Goal: Transaction & Acquisition: Purchase product/service

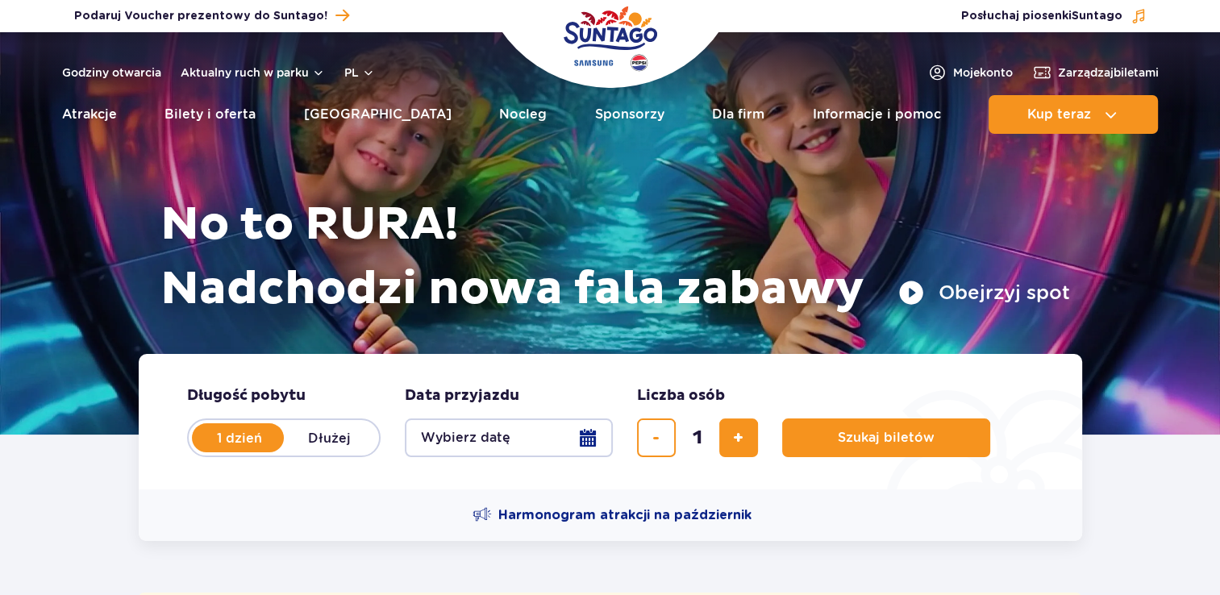
scroll to position [242, 0]
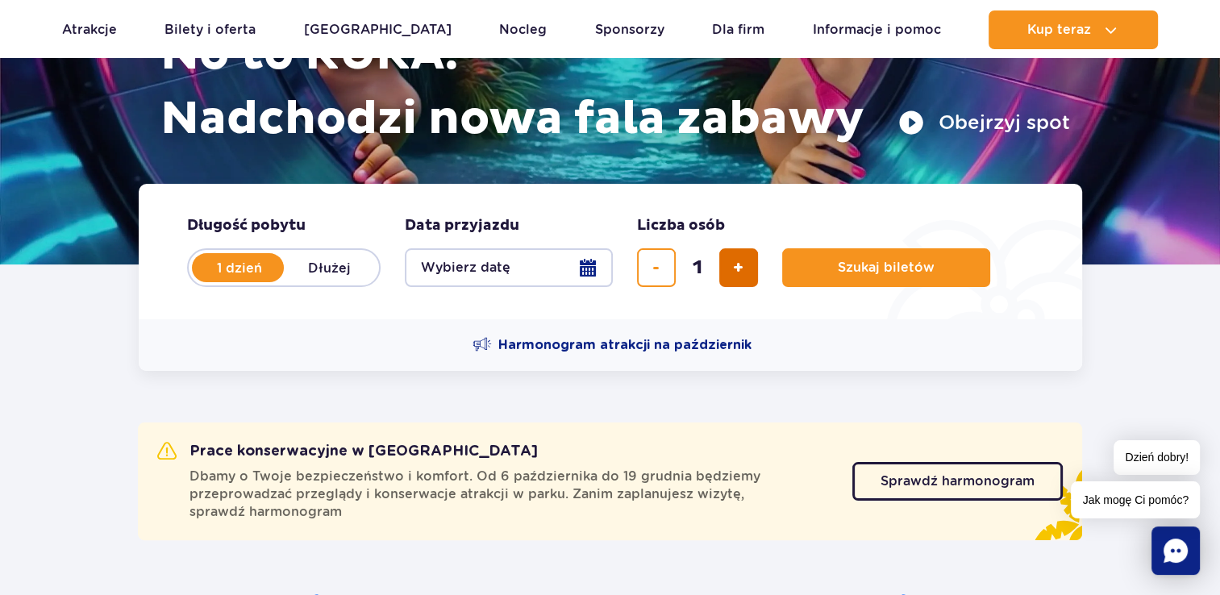
click at [730, 271] on button "dodaj bilet" at bounding box center [738, 267] width 39 height 39
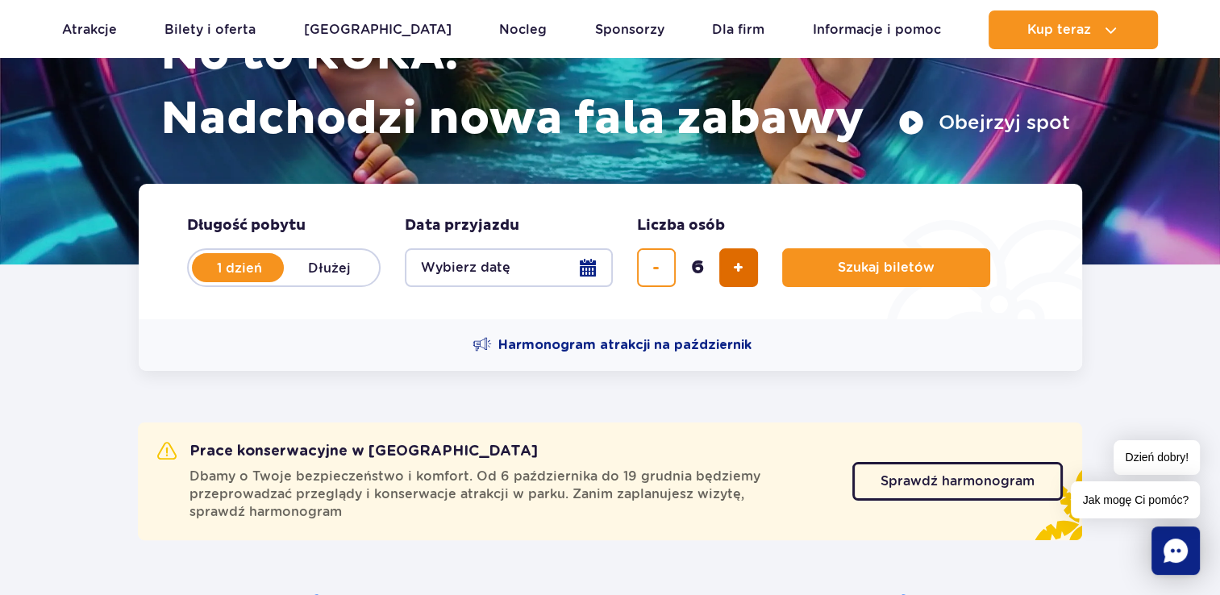
click at [730, 271] on button "dodaj bilet" at bounding box center [738, 267] width 39 height 39
type input "10"
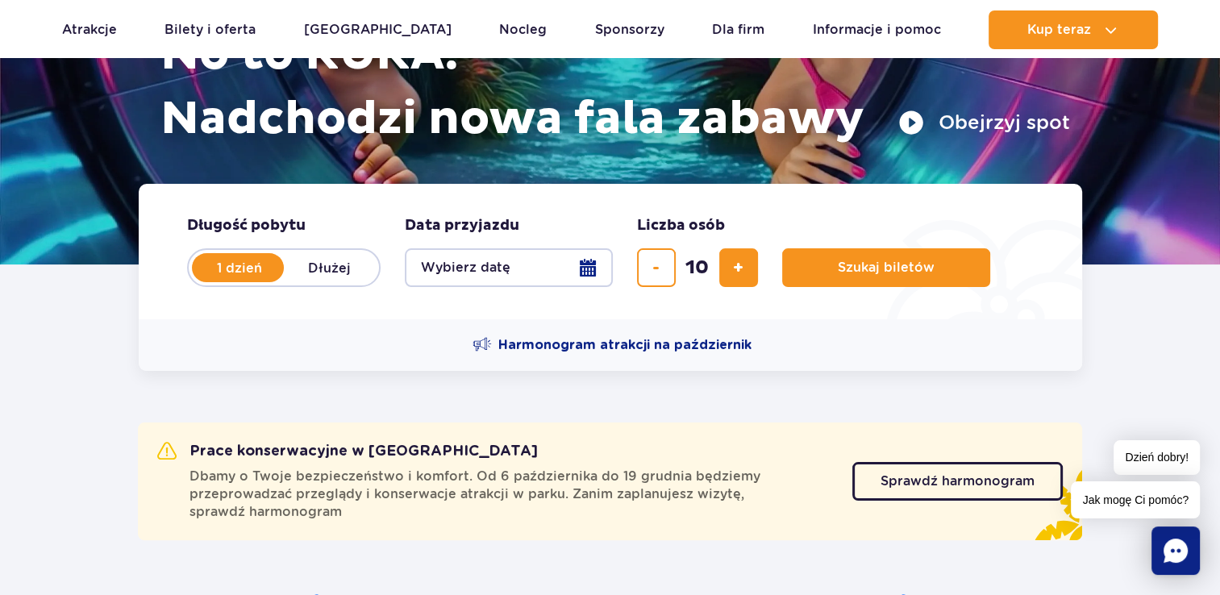
click at [588, 266] on button "Wybierz datę" at bounding box center [509, 267] width 208 height 39
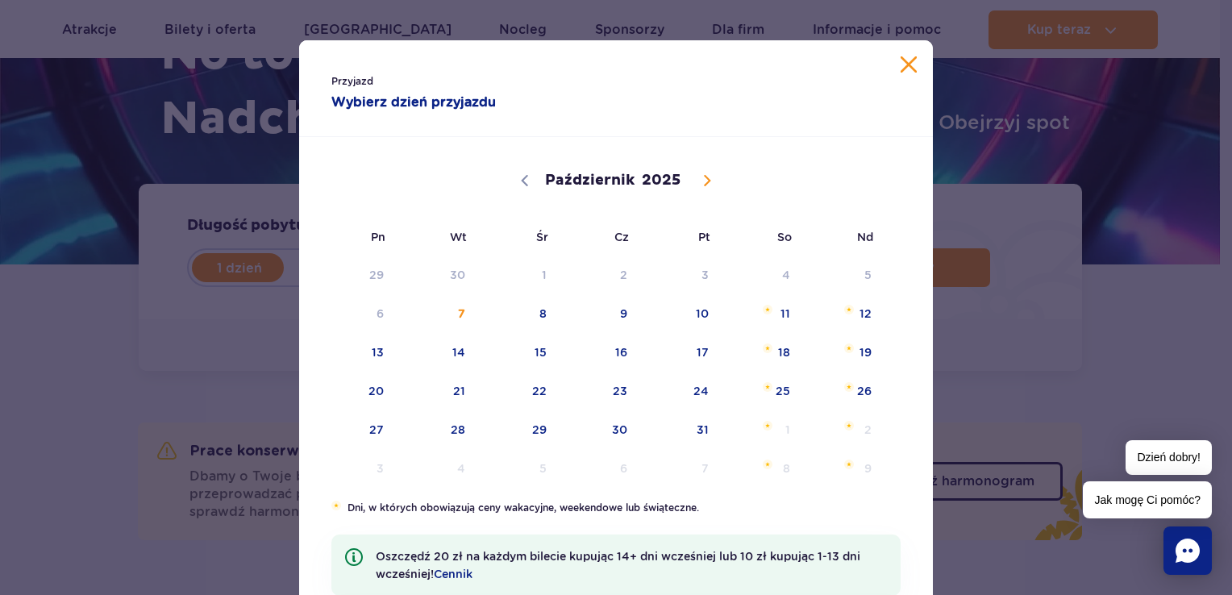
click at [701, 177] on icon at bounding box center [706, 180] width 11 height 11
select select "10"
click at [690, 427] on span "28" at bounding box center [680, 429] width 81 height 37
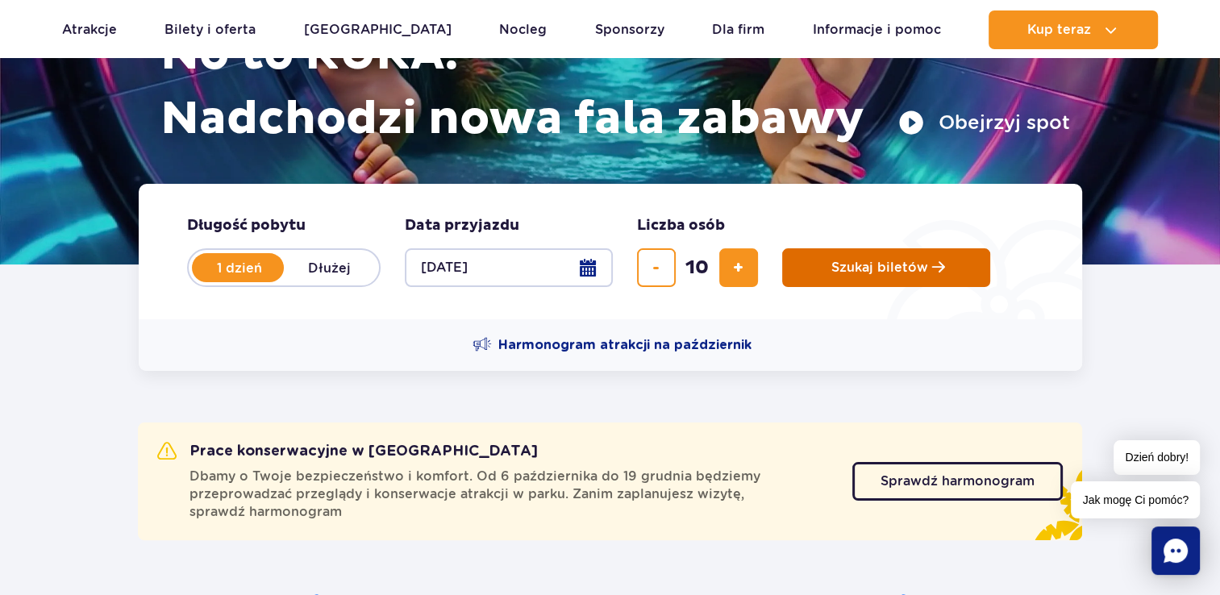
click at [868, 277] on button "Szukaj biletów" at bounding box center [886, 267] width 208 height 39
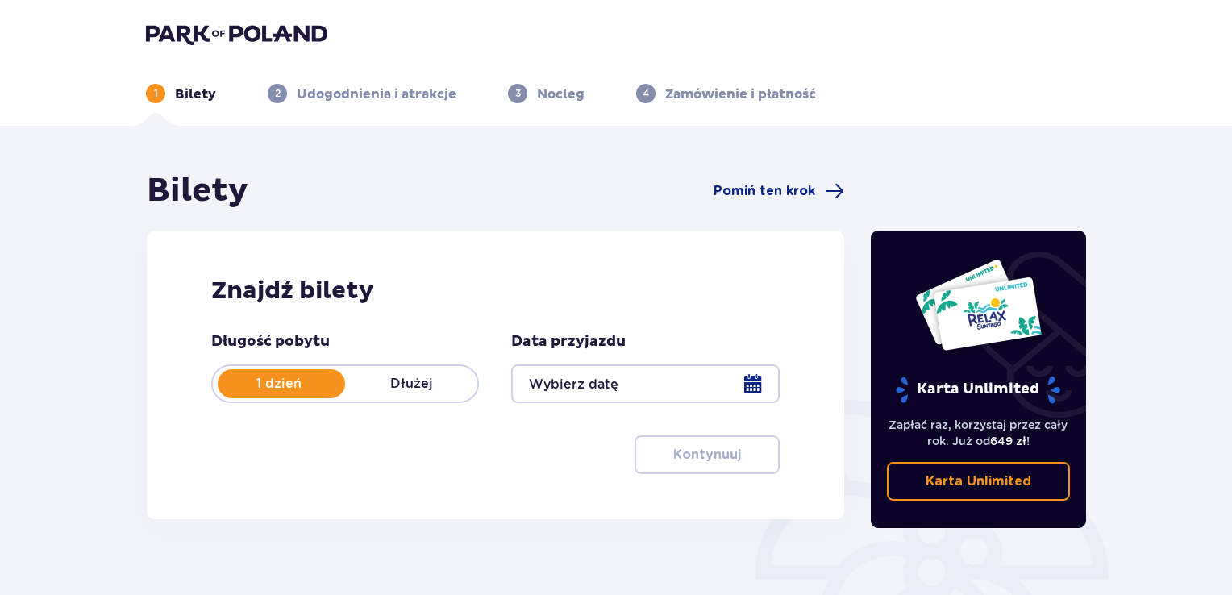
type input "[DATE]"
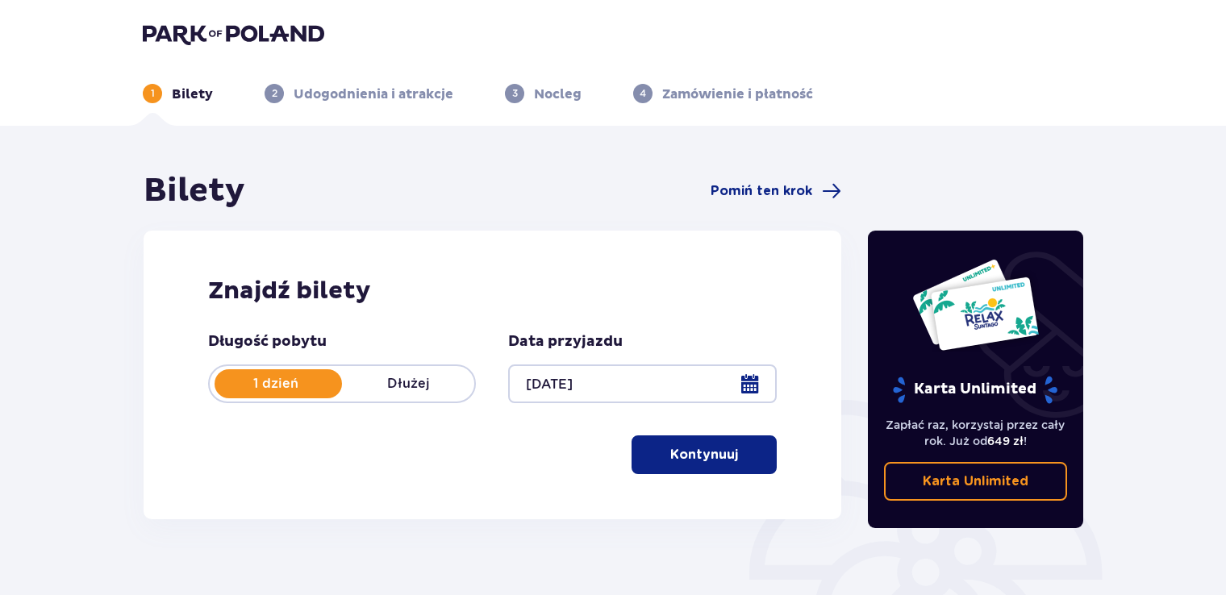
click at [414, 379] on p "Dłużej" at bounding box center [408, 384] width 132 height 18
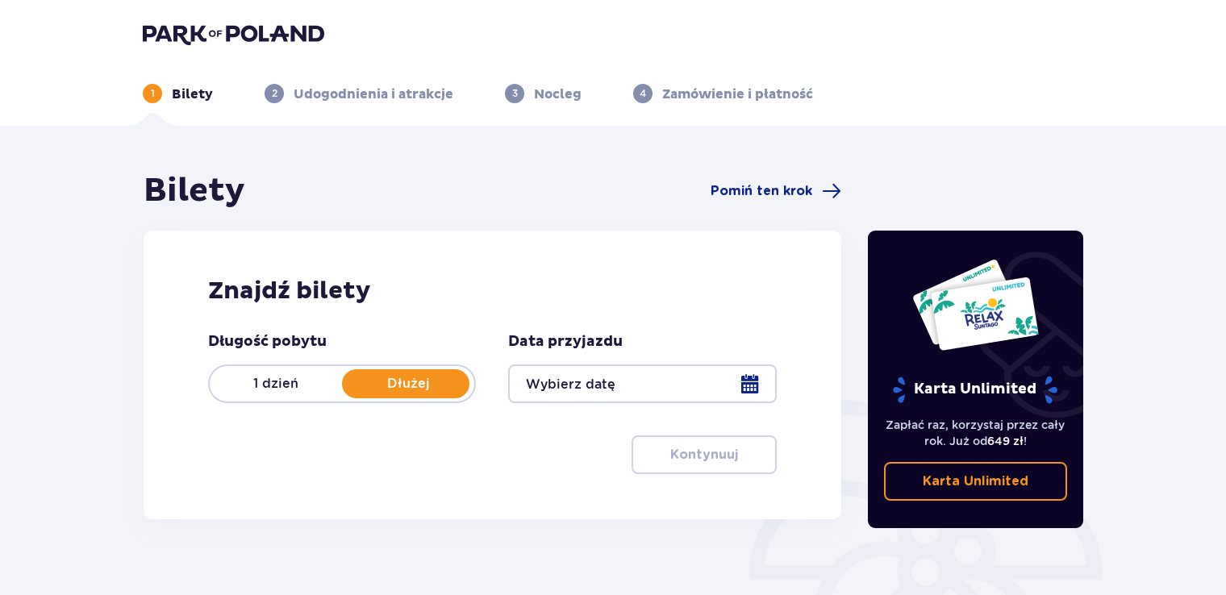
click at [252, 390] on p "1 dzień" at bounding box center [276, 384] width 132 height 18
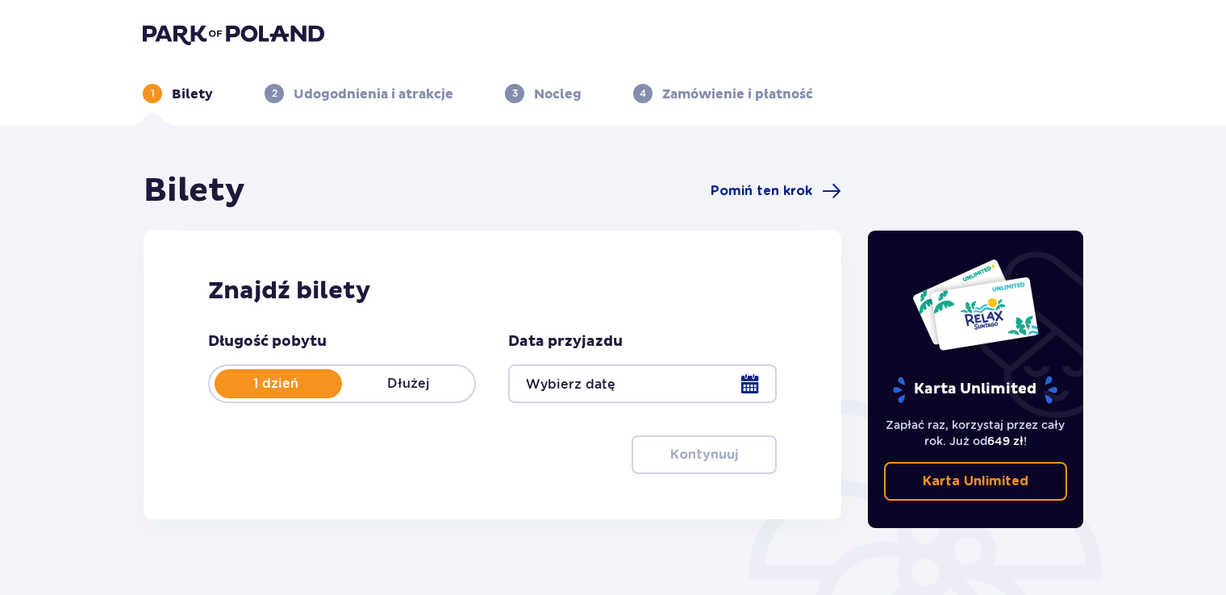
click at [740, 369] on div at bounding box center [642, 383] width 268 height 39
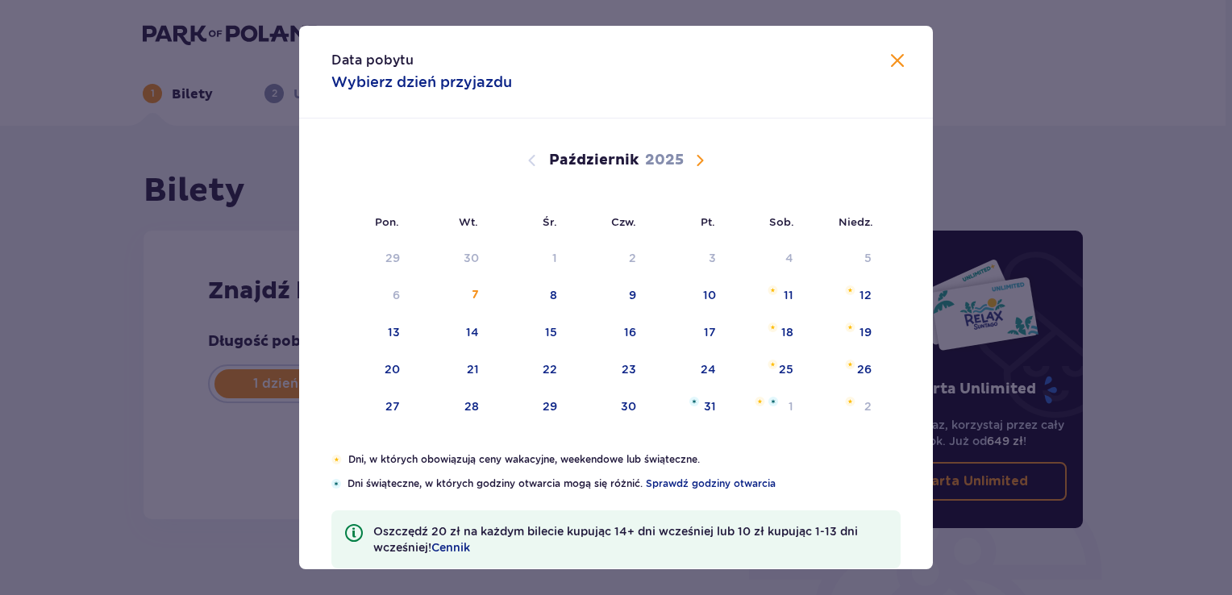
click at [697, 166] on span "Następny miesiąc" at bounding box center [699, 160] width 19 height 19
click at [706, 400] on div "28" at bounding box center [706, 406] width 15 height 16
type input "[DATE]"
click at [700, 405] on div "28" at bounding box center [706, 406] width 15 height 16
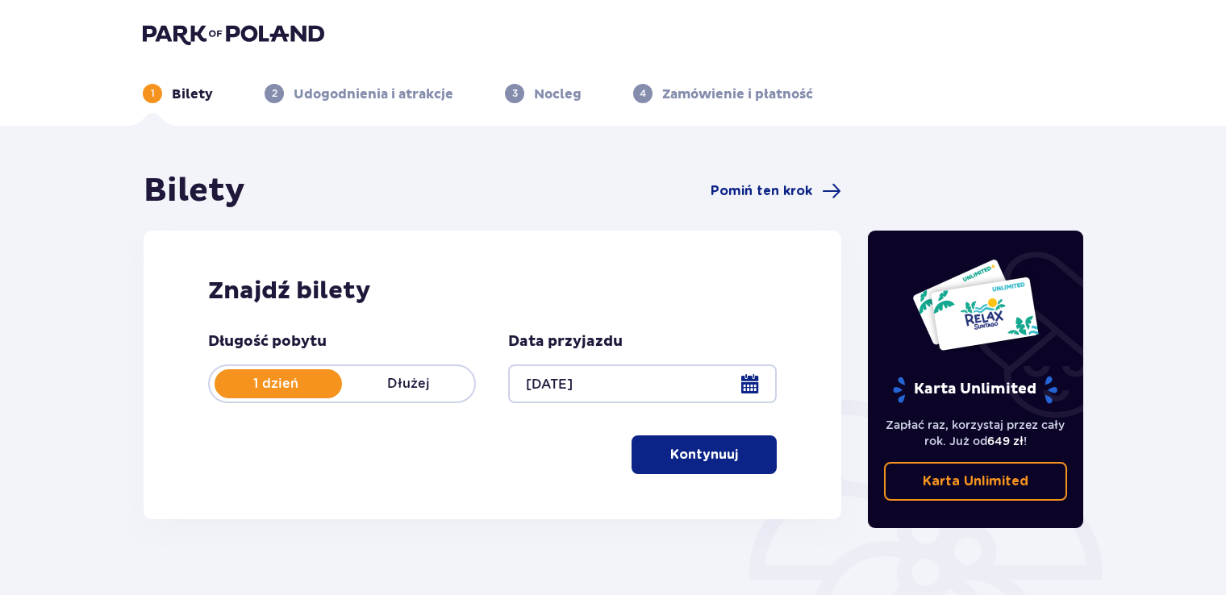
click at [690, 450] on p "Kontynuuj" at bounding box center [704, 455] width 68 height 18
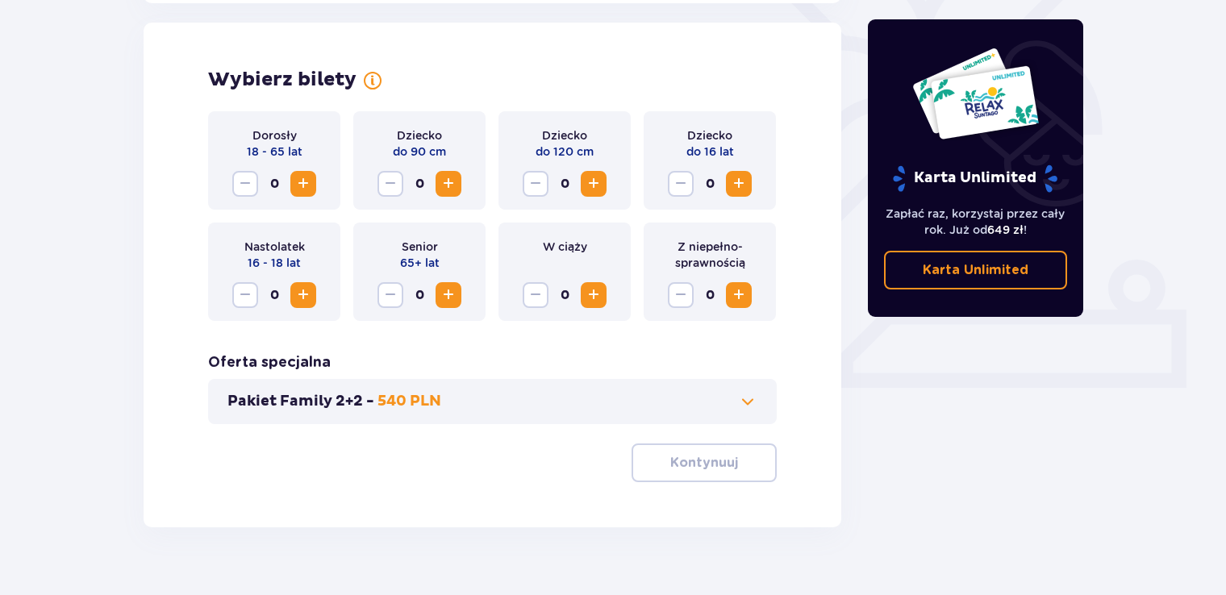
scroll to position [474, 0]
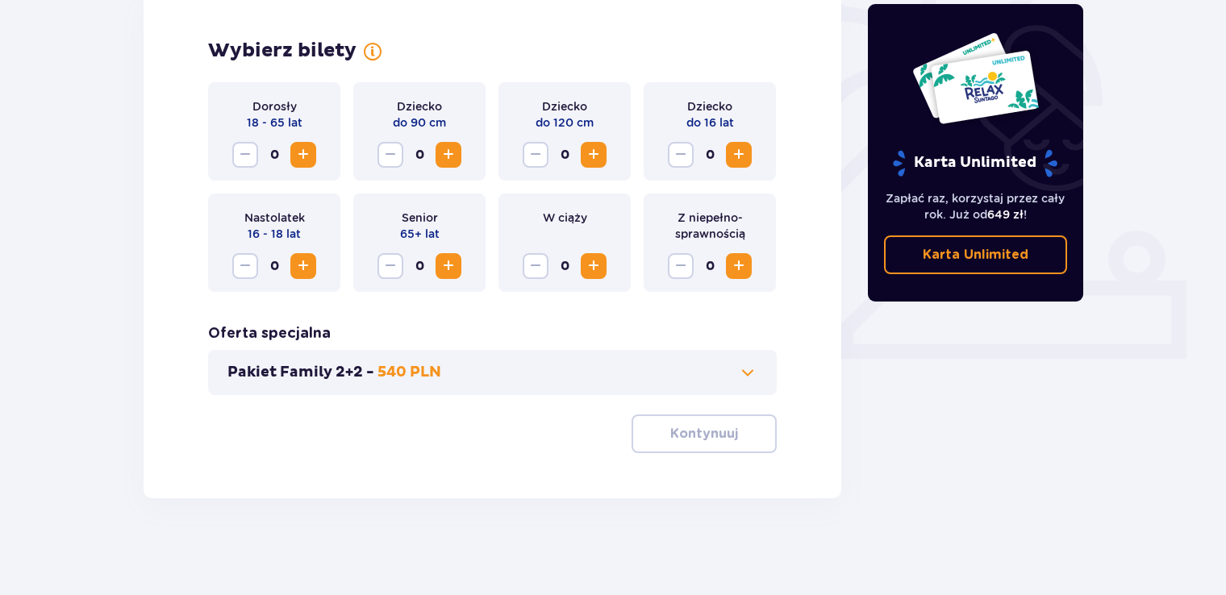
click at [745, 379] on span at bounding box center [747, 372] width 19 height 19
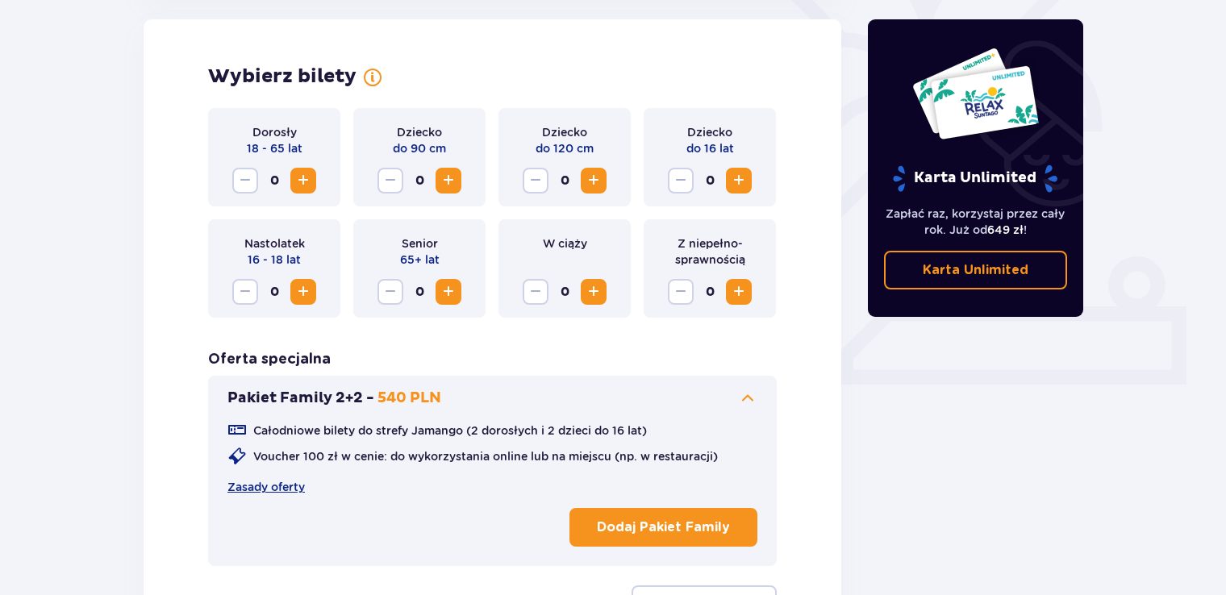
scroll to position [448, 0]
click at [745, 397] on span at bounding box center [747, 398] width 19 height 19
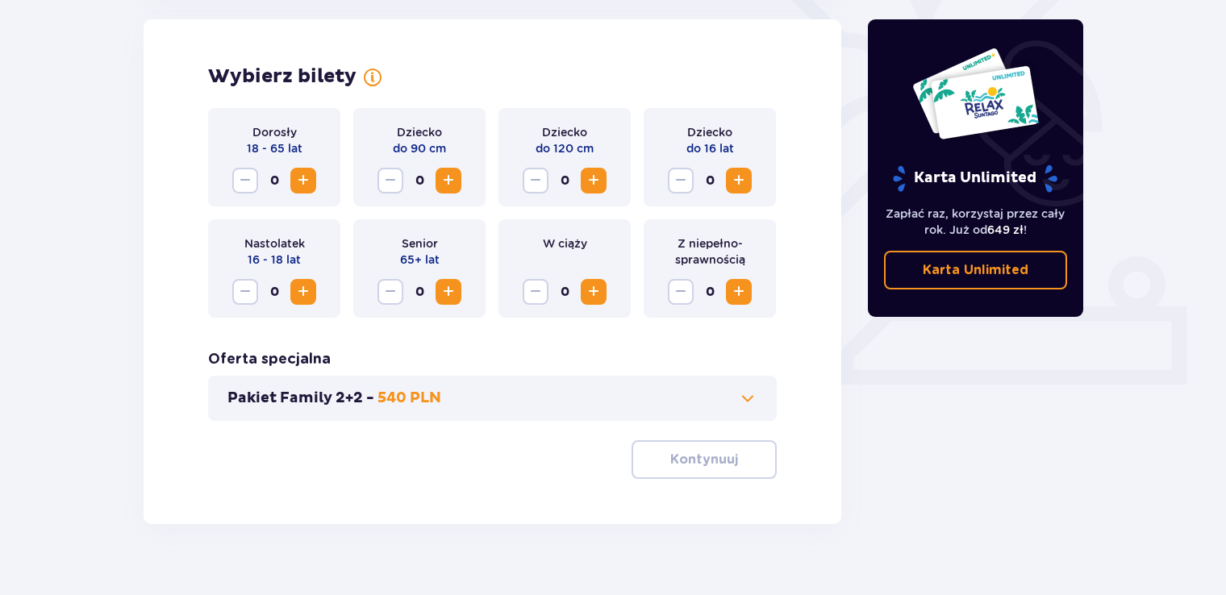
click at [311, 185] on span "Zwiększ" at bounding box center [302, 180] width 19 height 19
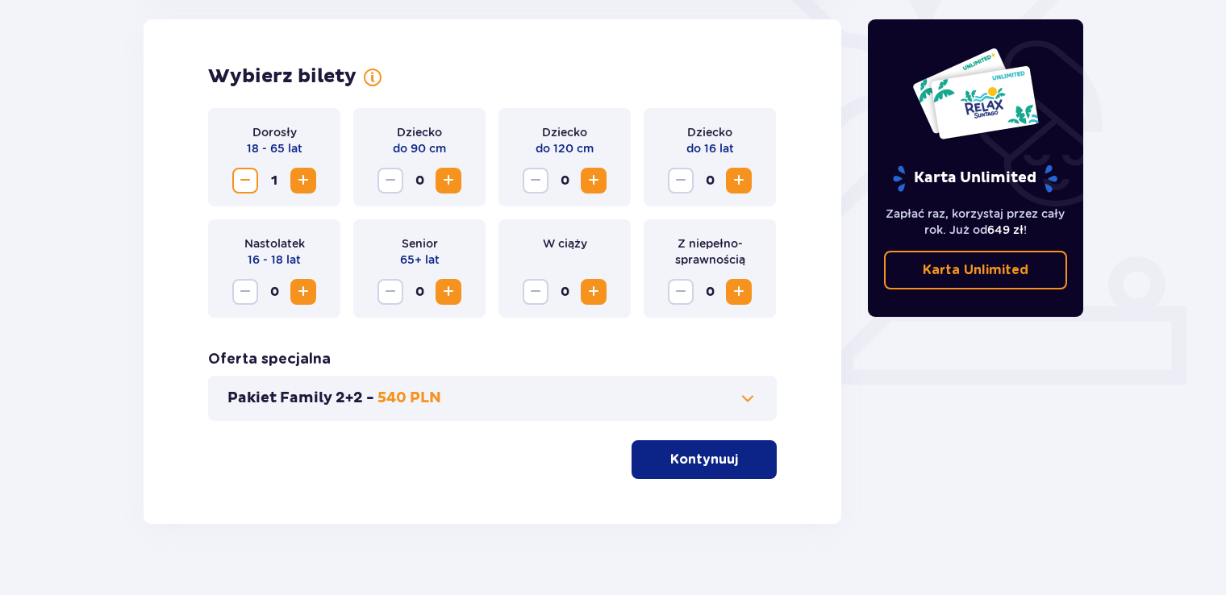
click at [311, 185] on span "Zwiększ" at bounding box center [302, 180] width 19 height 19
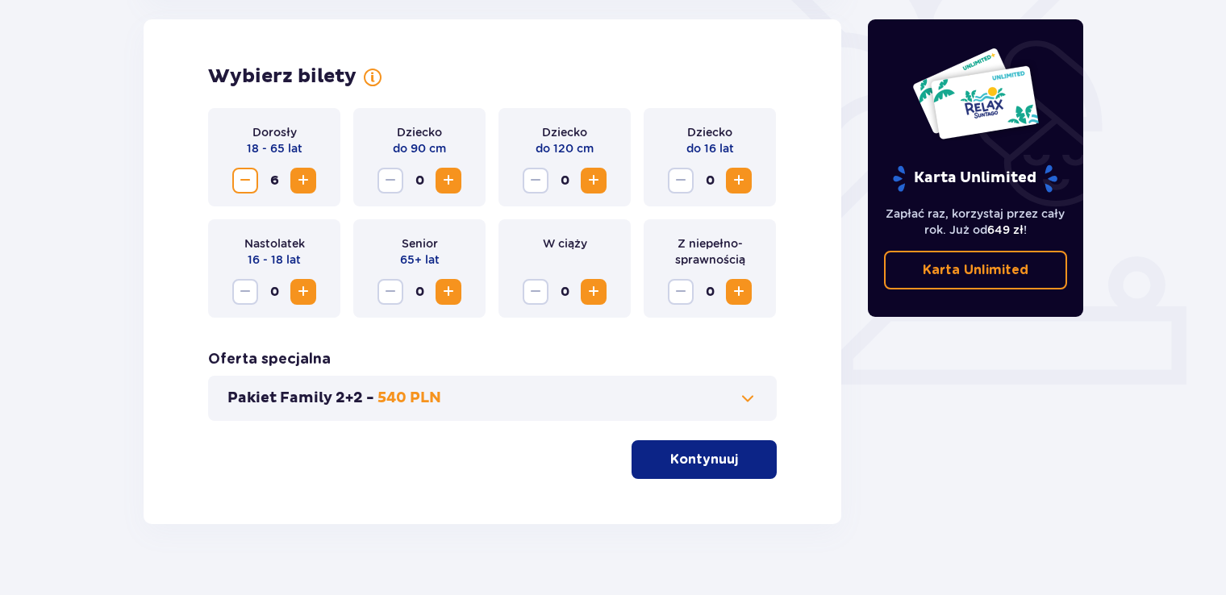
click at [311, 185] on span "Zwiększ" at bounding box center [302, 180] width 19 height 19
click at [717, 468] on p "Kontynuuj" at bounding box center [704, 460] width 68 height 18
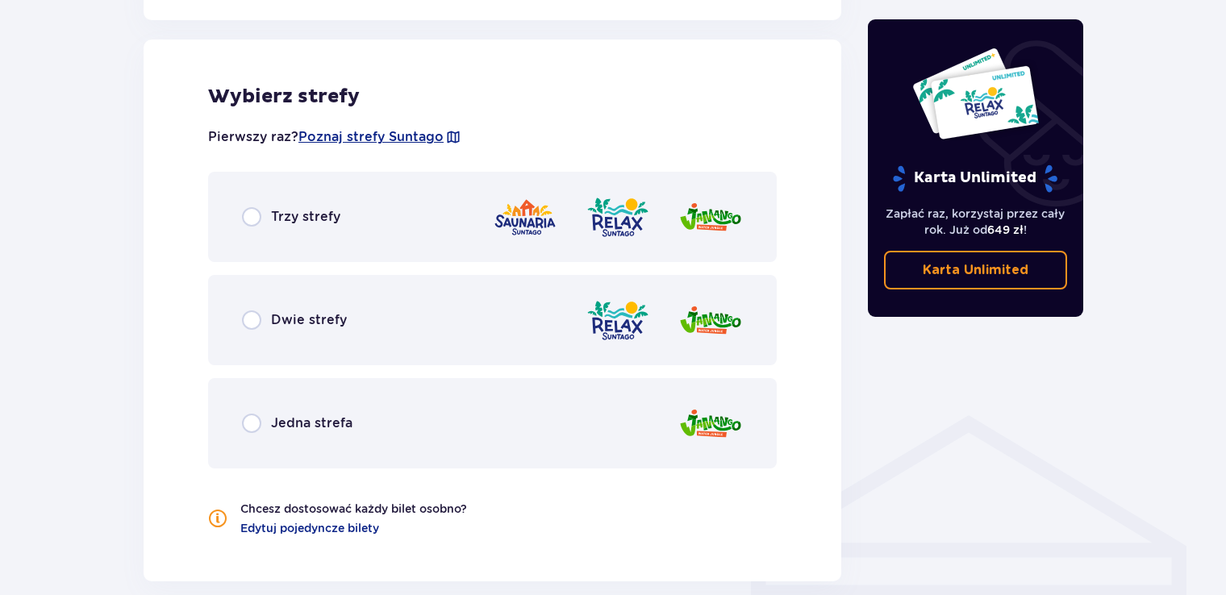
scroll to position [895, 0]
click at [343, 422] on span "Jedna strefa" at bounding box center [311, 423] width 81 height 18
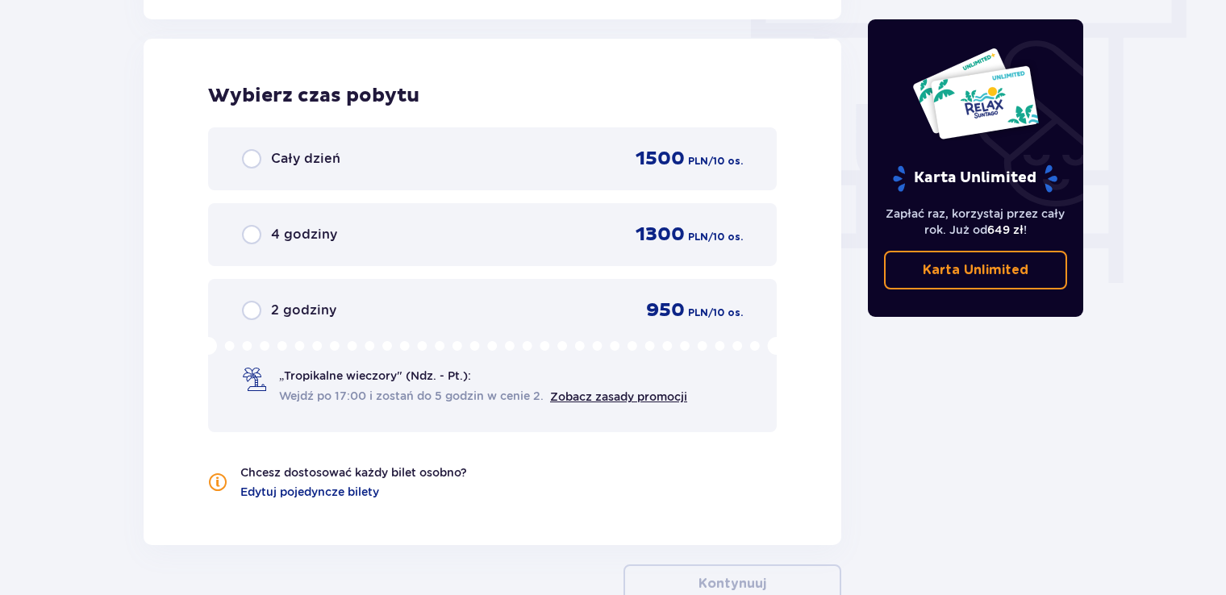
scroll to position [1537, 0]
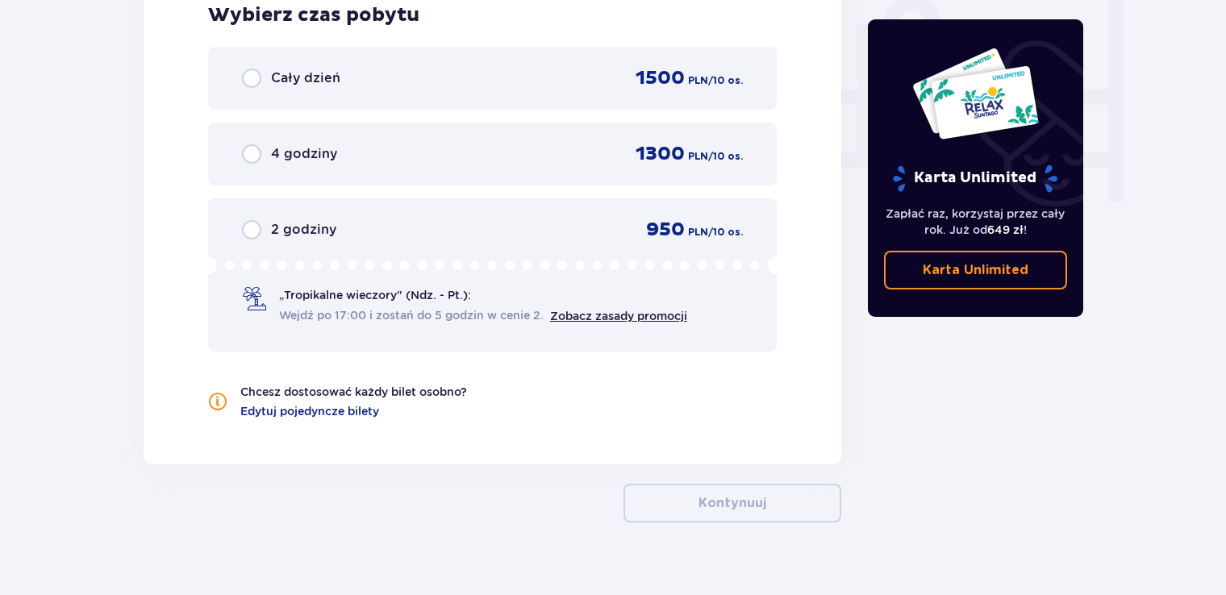
click at [380, 307] on span "Wejdź po 17:00 i zostań do 5 godzin w cenie 2." at bounding box center [411, 315] width 264 height 16
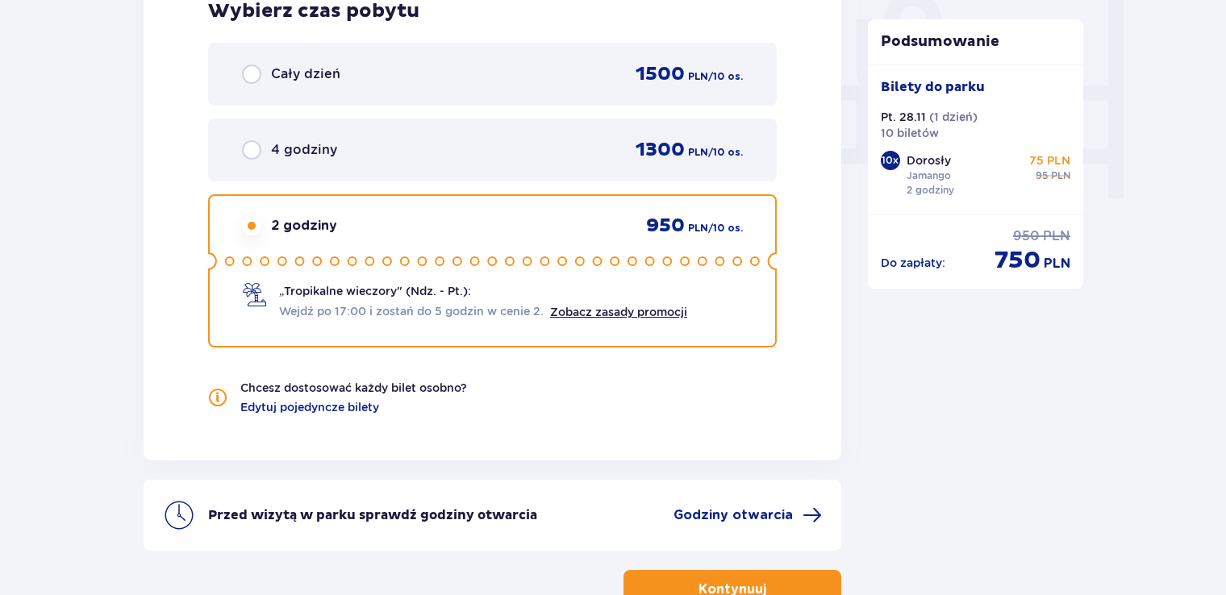
scroll to position [1649, 0]
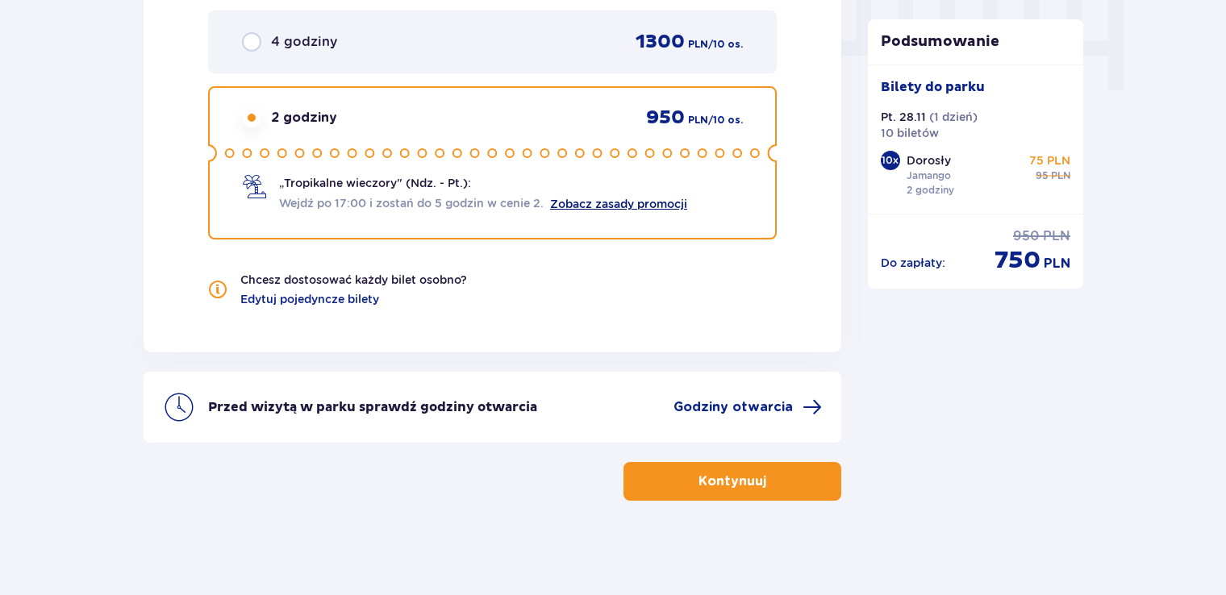
click at [597, 201] on link "Zobacz zasady promocji" at bounding box center [618, 204] width 137 height 13
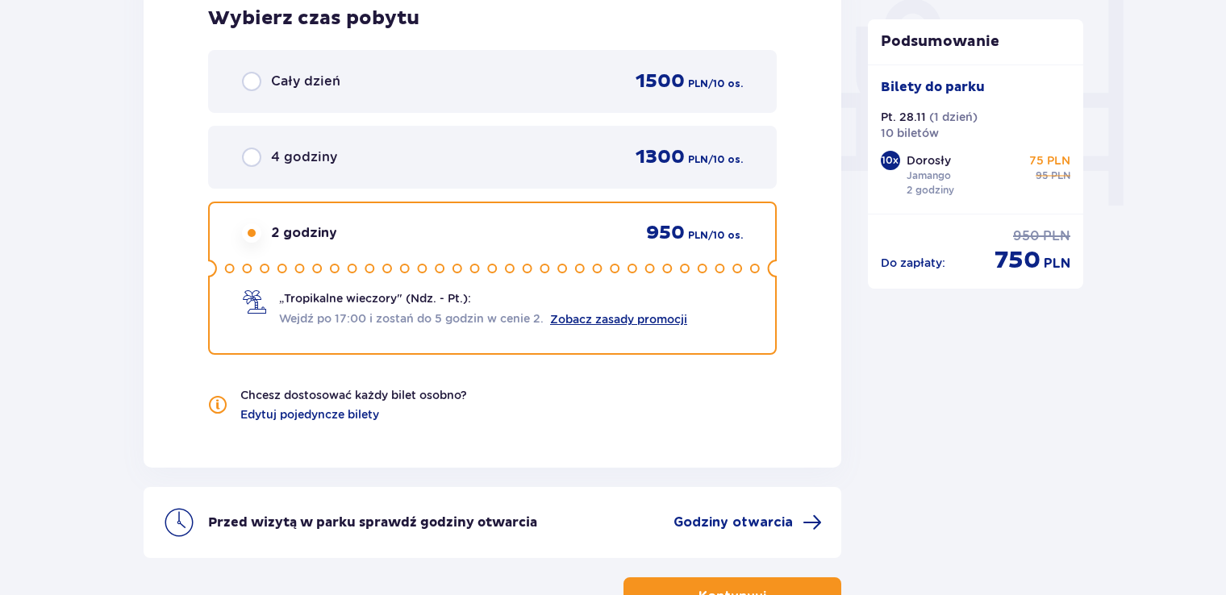
scroll to position [1568, 0]
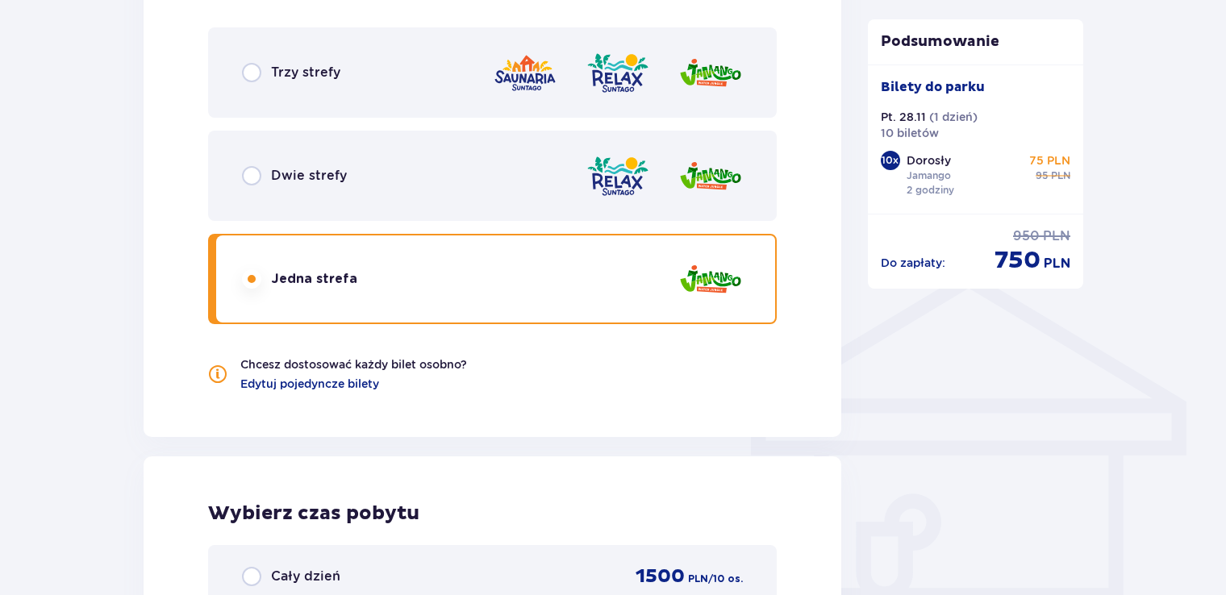
scroll to position [843, 0]
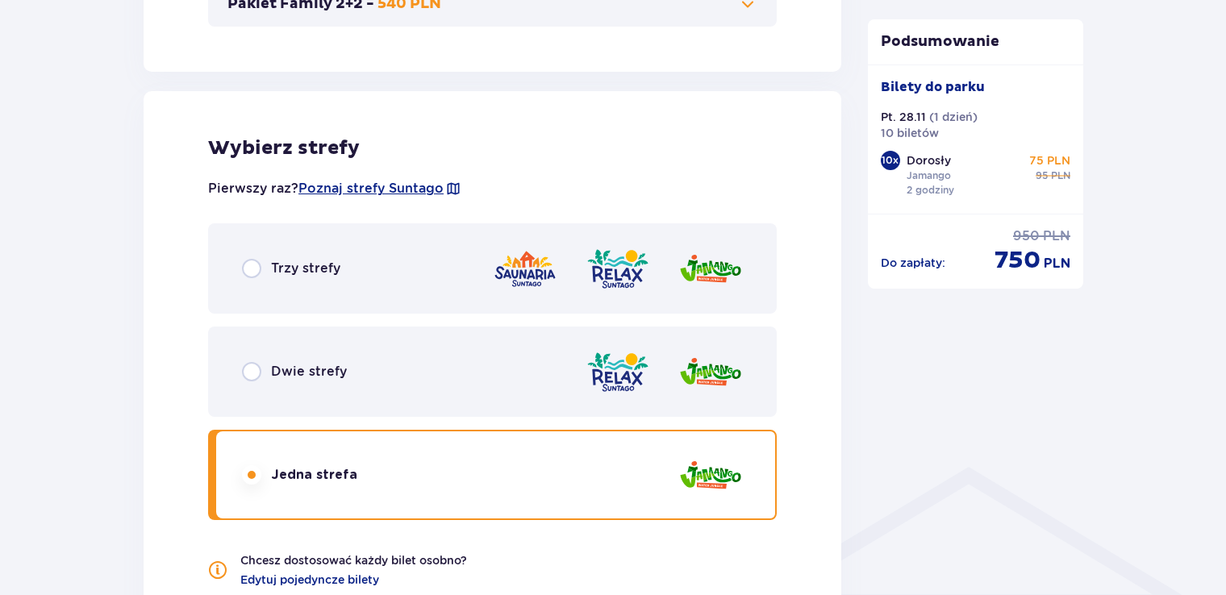
click at [348, 372] on div "Dwie strefy" at bounding box center [492, 372] width 568 height 90
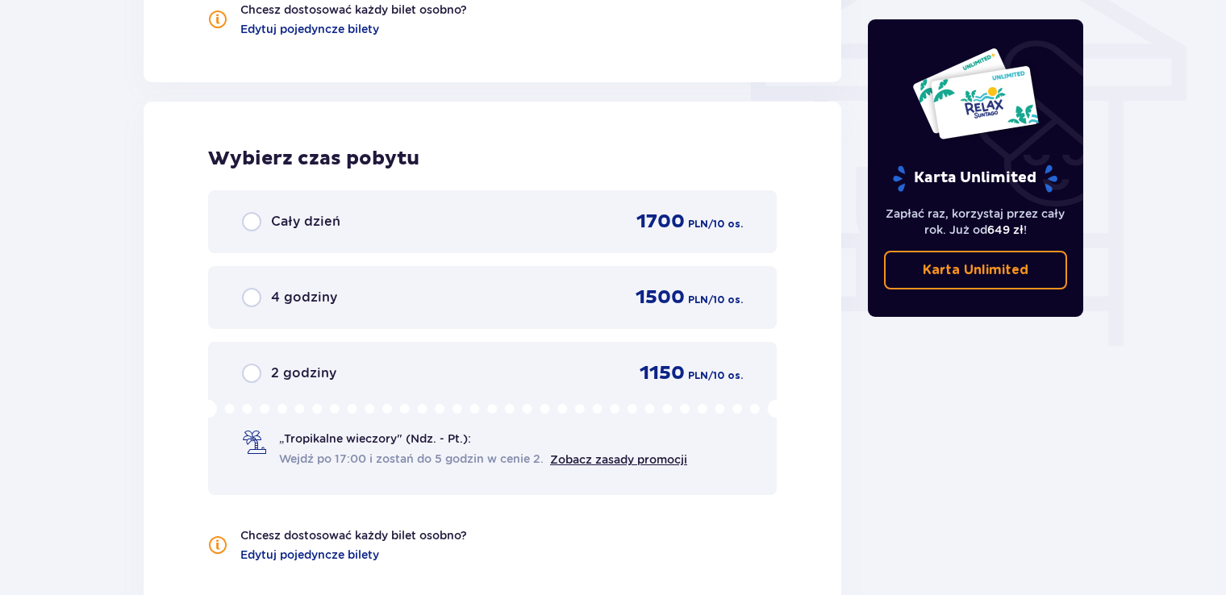
scroll to position [1456, 0]
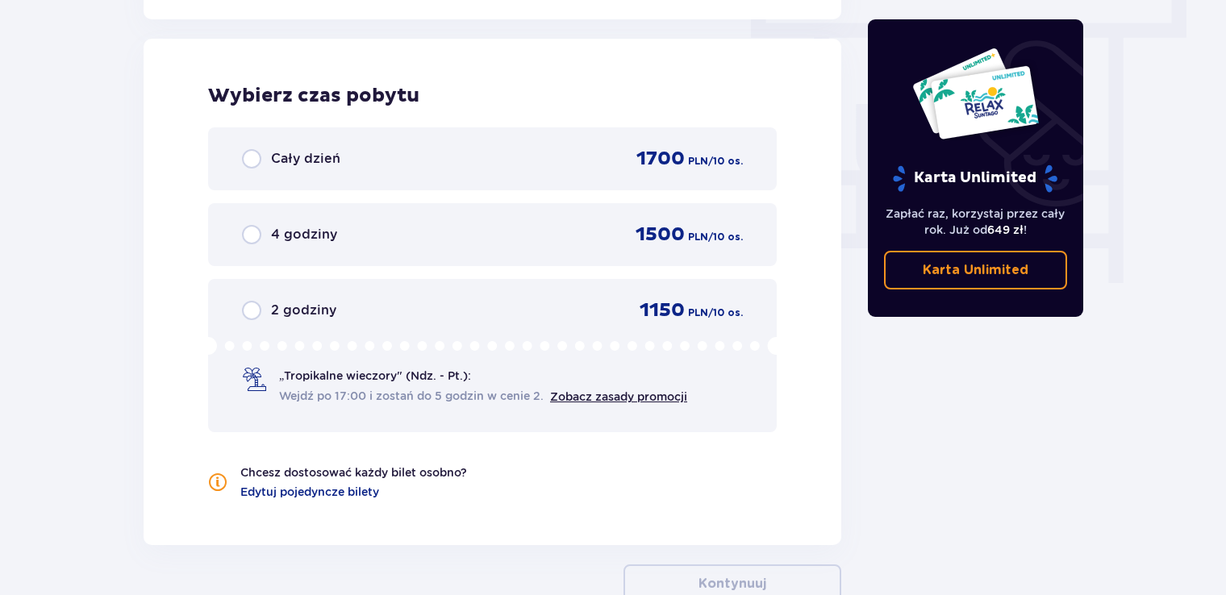
click at [382, 308] on div "2 godziny 1150 PLN / 10 os." at bounding box center [492, 310] width 501 height 24
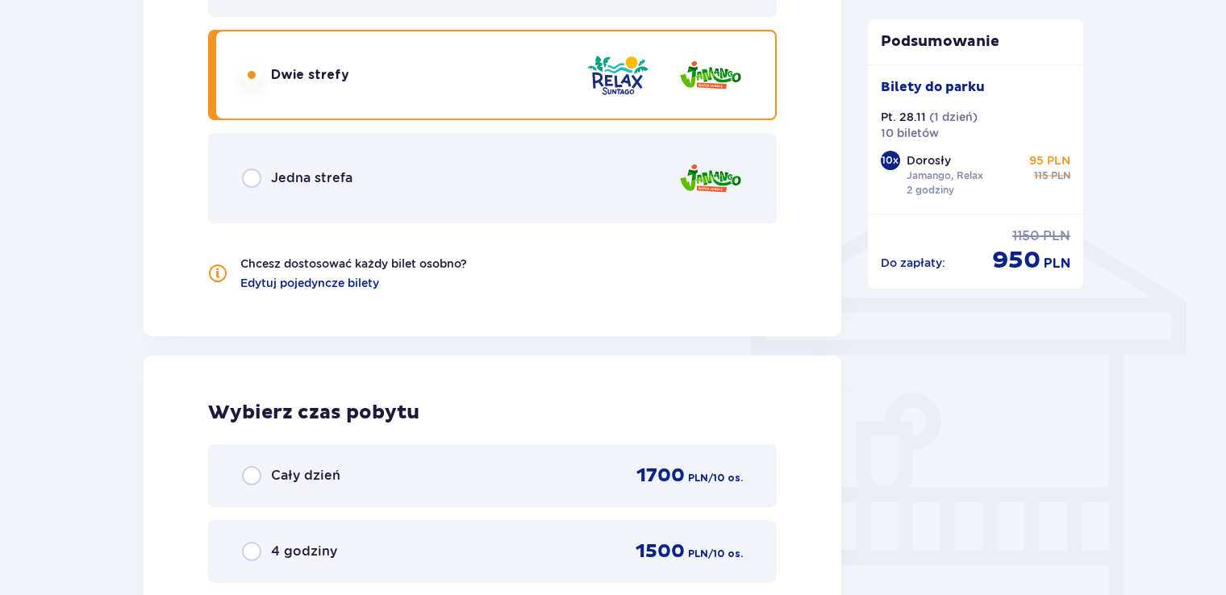
scroll to position [923, 0]
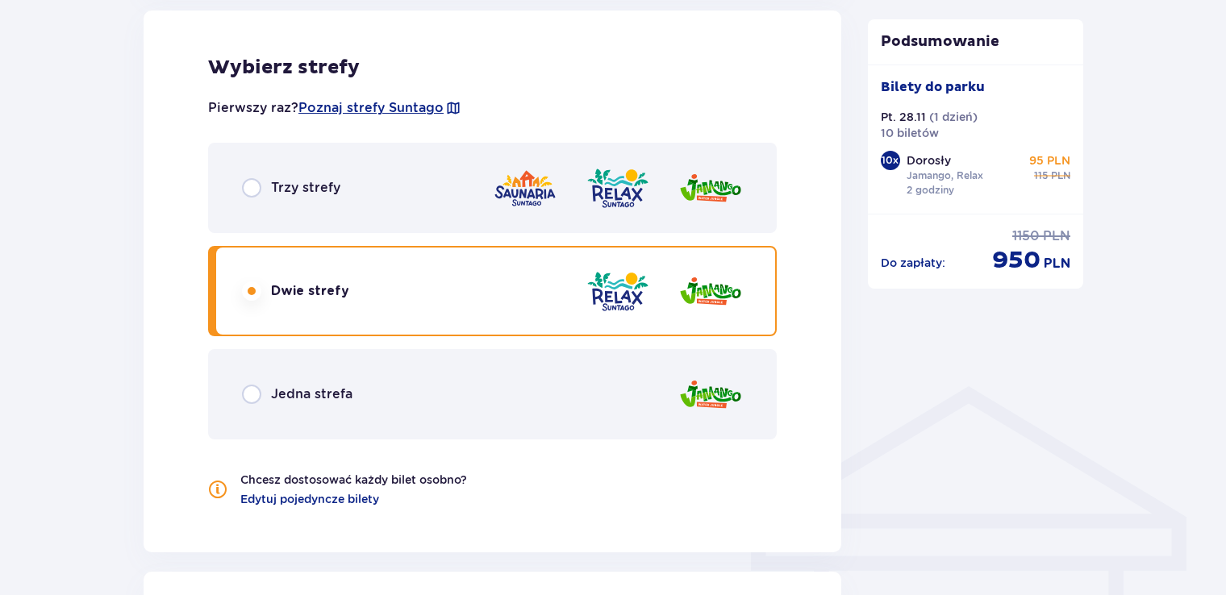
click at [397, 197] on div "Trzy strefy" at bounding box center [492, 188] width 568 height 90
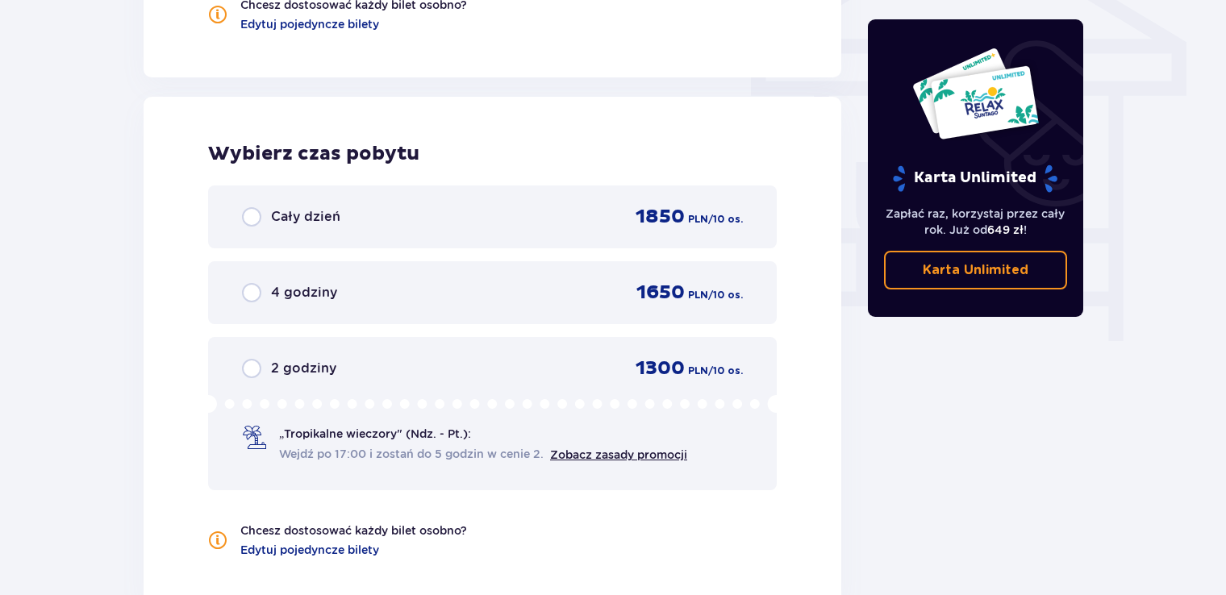
scroll to position [1397, 0]
click at [424, 381] on div "2 godziny 1300 PLN / 10 os. „Tropikalne wieczory" (Ndz. - Pt.): Wejdź po 17:00 …" at bounding box center [492, 414] width 568 height 153
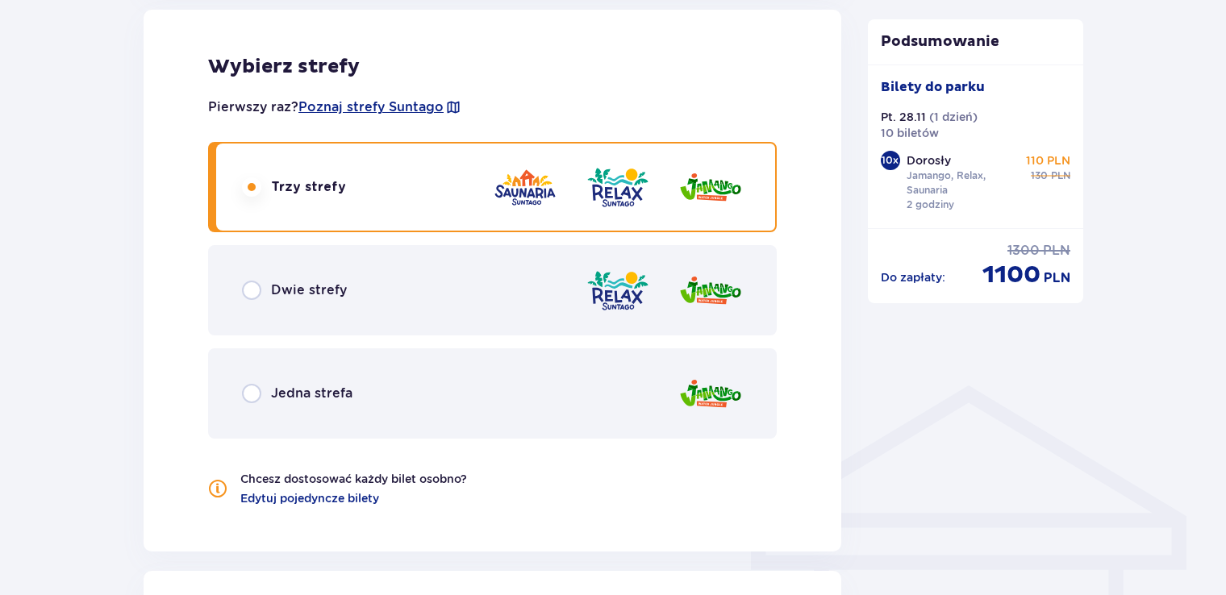
scroll to position [923, 0]
click at [456, 376] on div "Jedna strefa" at bounding box center [492, 394] width 568 height 90
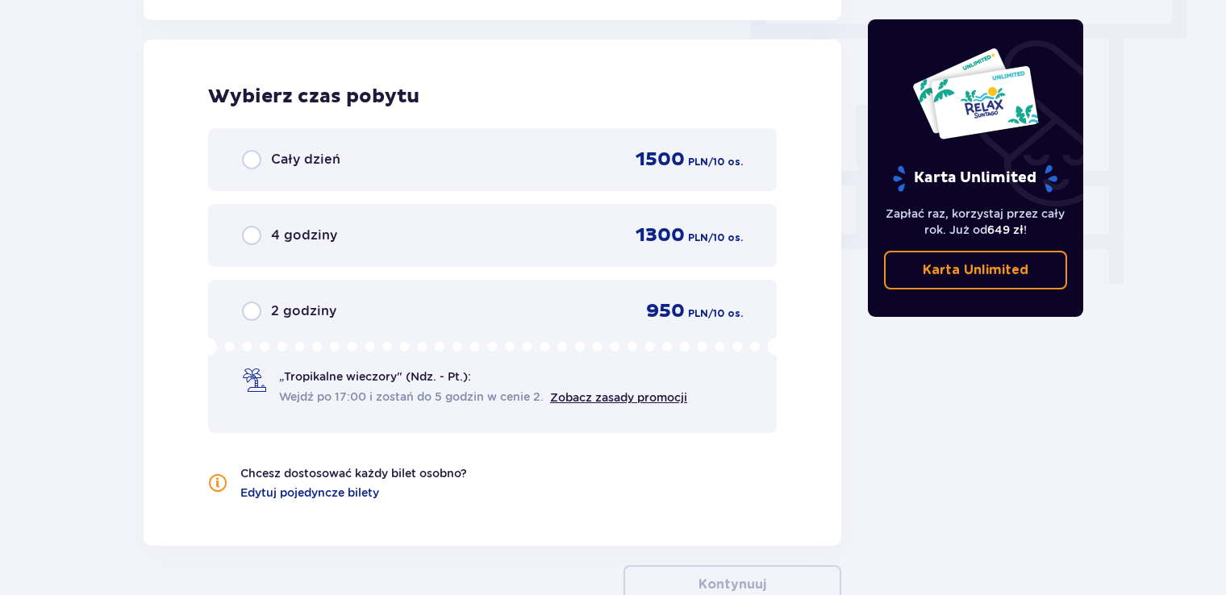
scroll to position [1456, 0]
click at [375, 309] on div "2 godziny 950 PLN / 10 os." at bounding box center [492, 310] width 501 height 24
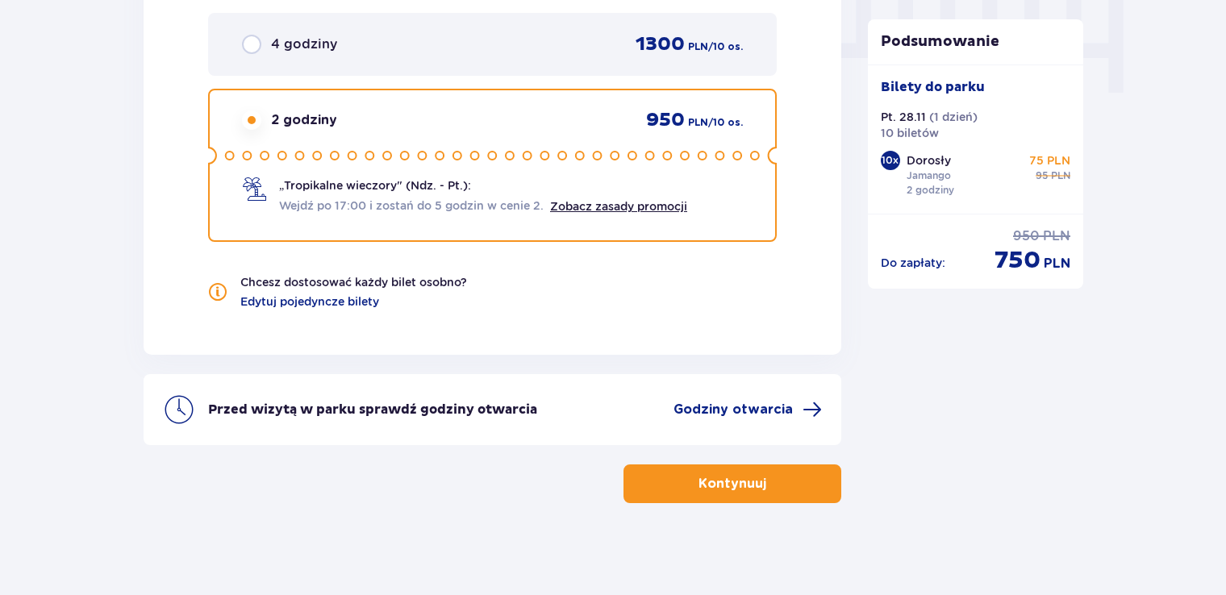
scroll to position [1649, 0]
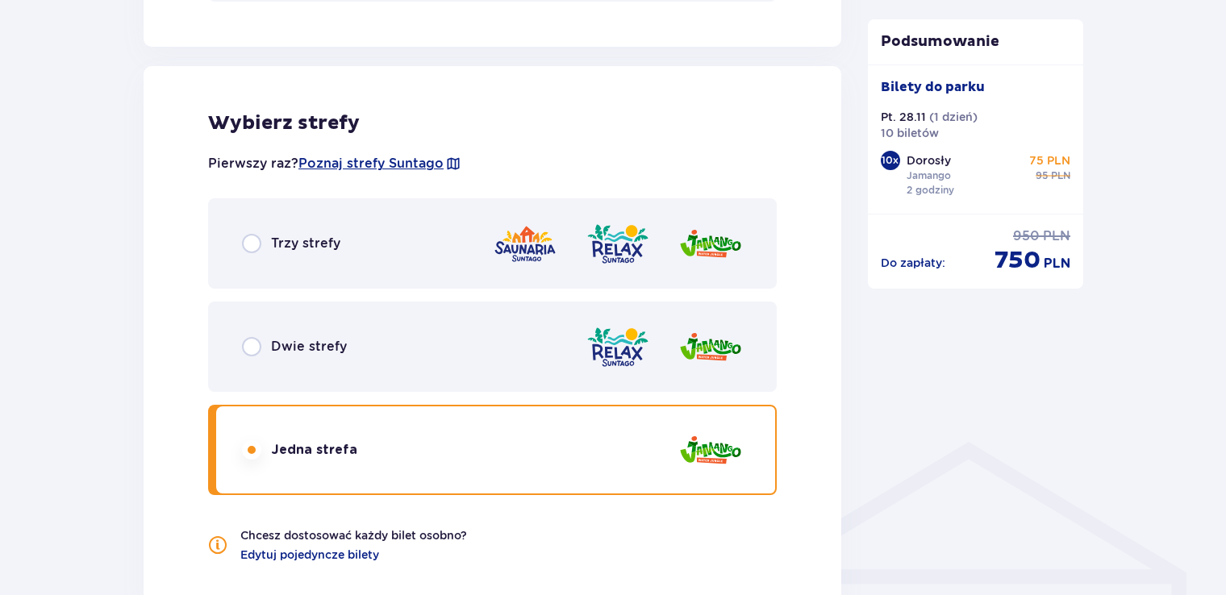
scroll to position [843, 0]
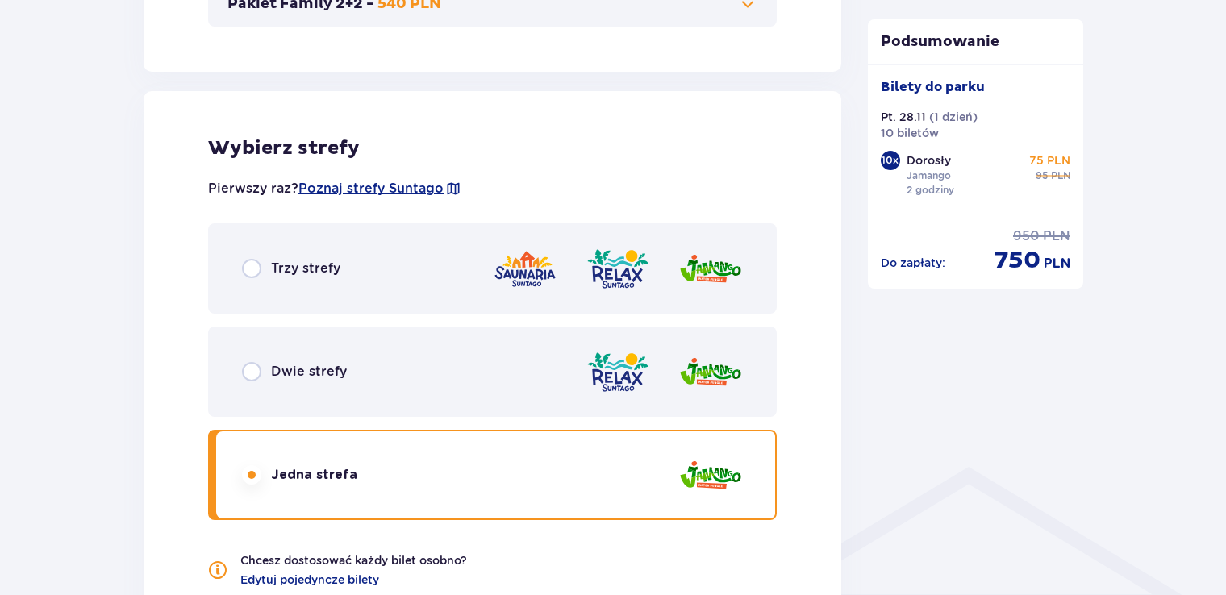
drag, startPoint x: 965, startPoint y: 405, endPoint x: 637, endPoint y: 427, distance: 328.9
click at [963, 405] on div "Podsumowanie Dodano bilety do zamówienia Bilety do parku Pt. 28.11 ( 1 dzień ) …" at bounding box center [976, 317] width 242 height 1979
click at [332, 371] on span "Dwie strefy" at bounding box center [309, 372] width 76 height 18
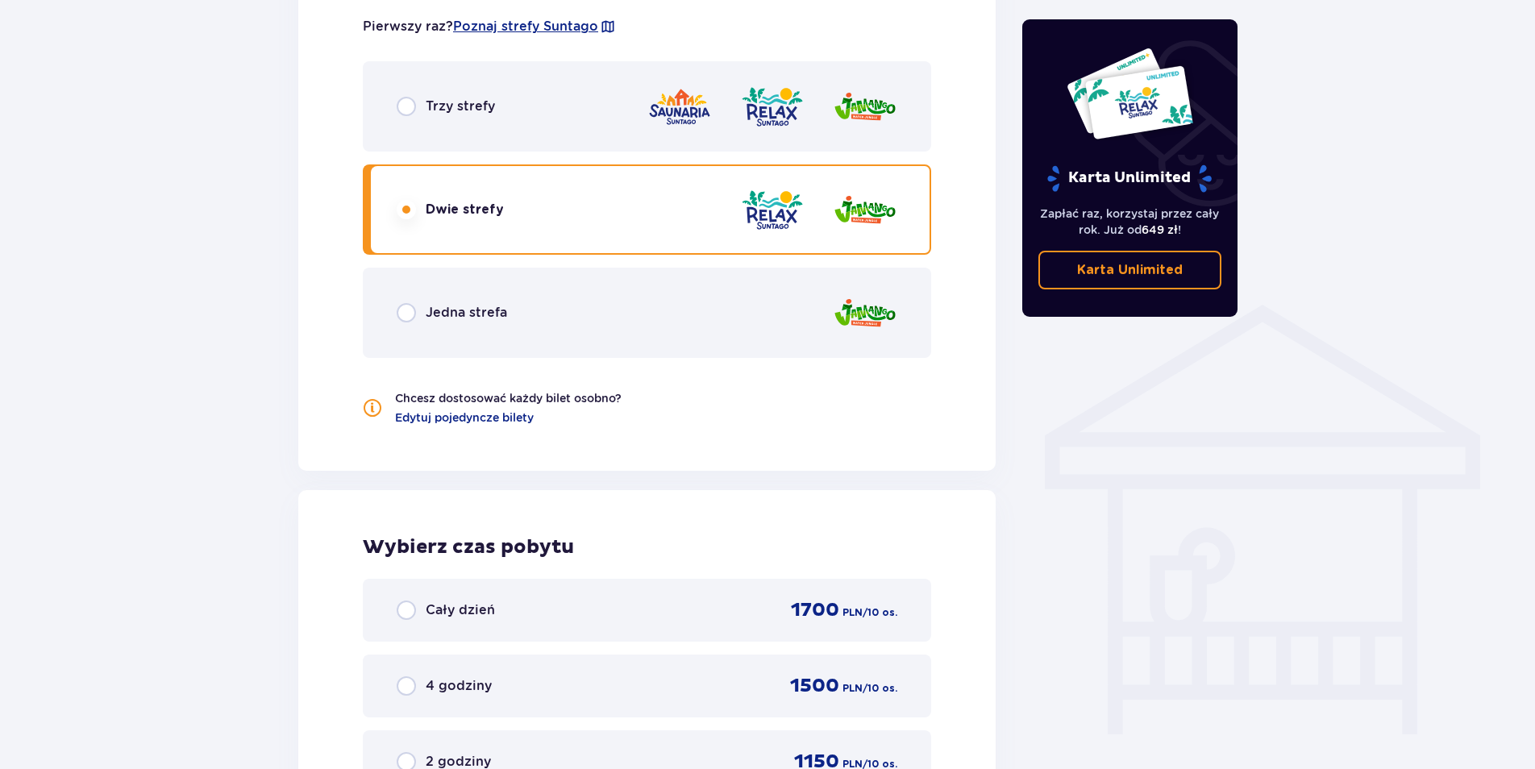
scroll to position [999, 0]
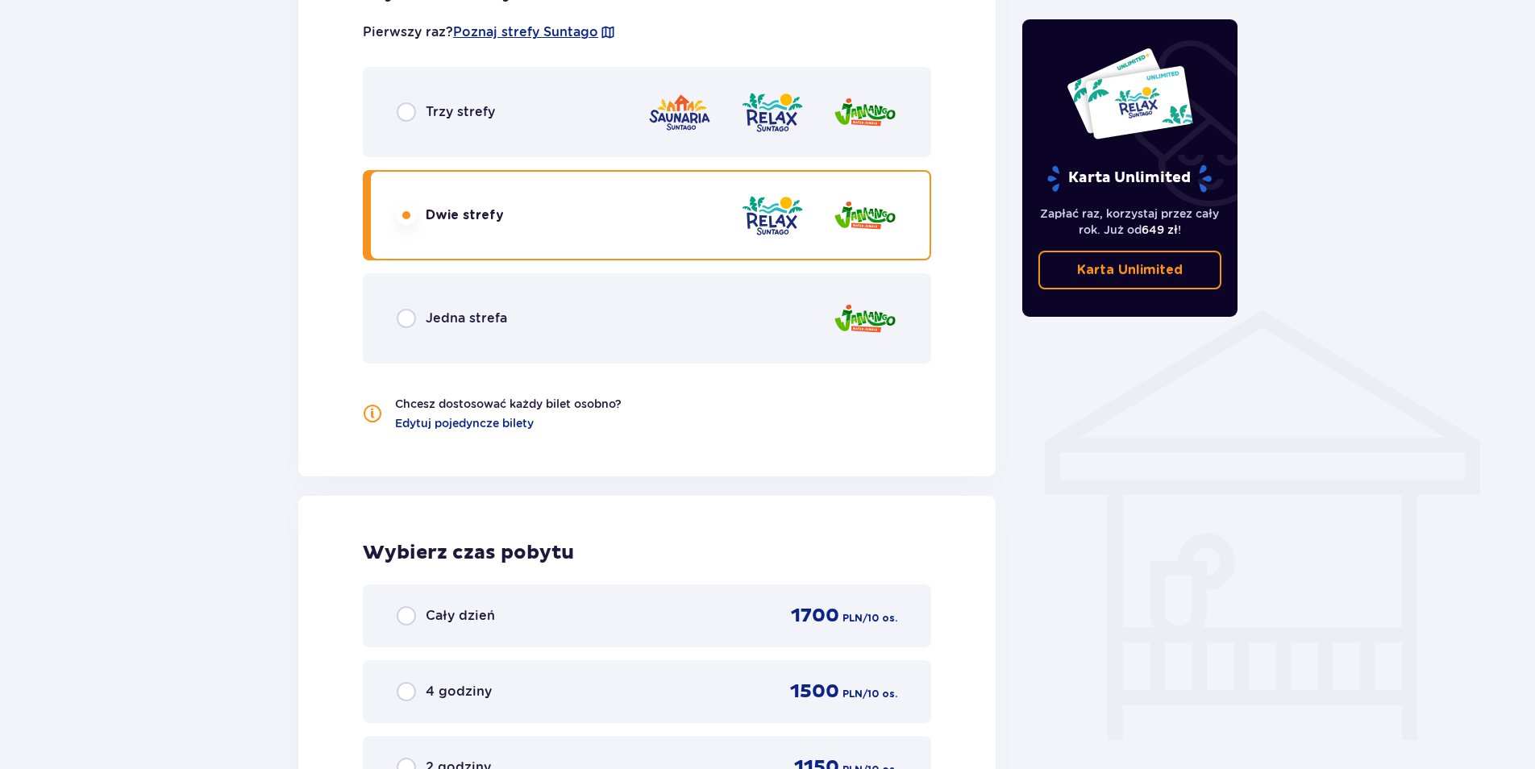
click at [538, 326] on div "Jedna strefa" at bounding box center [647, 318] width 568 height 90
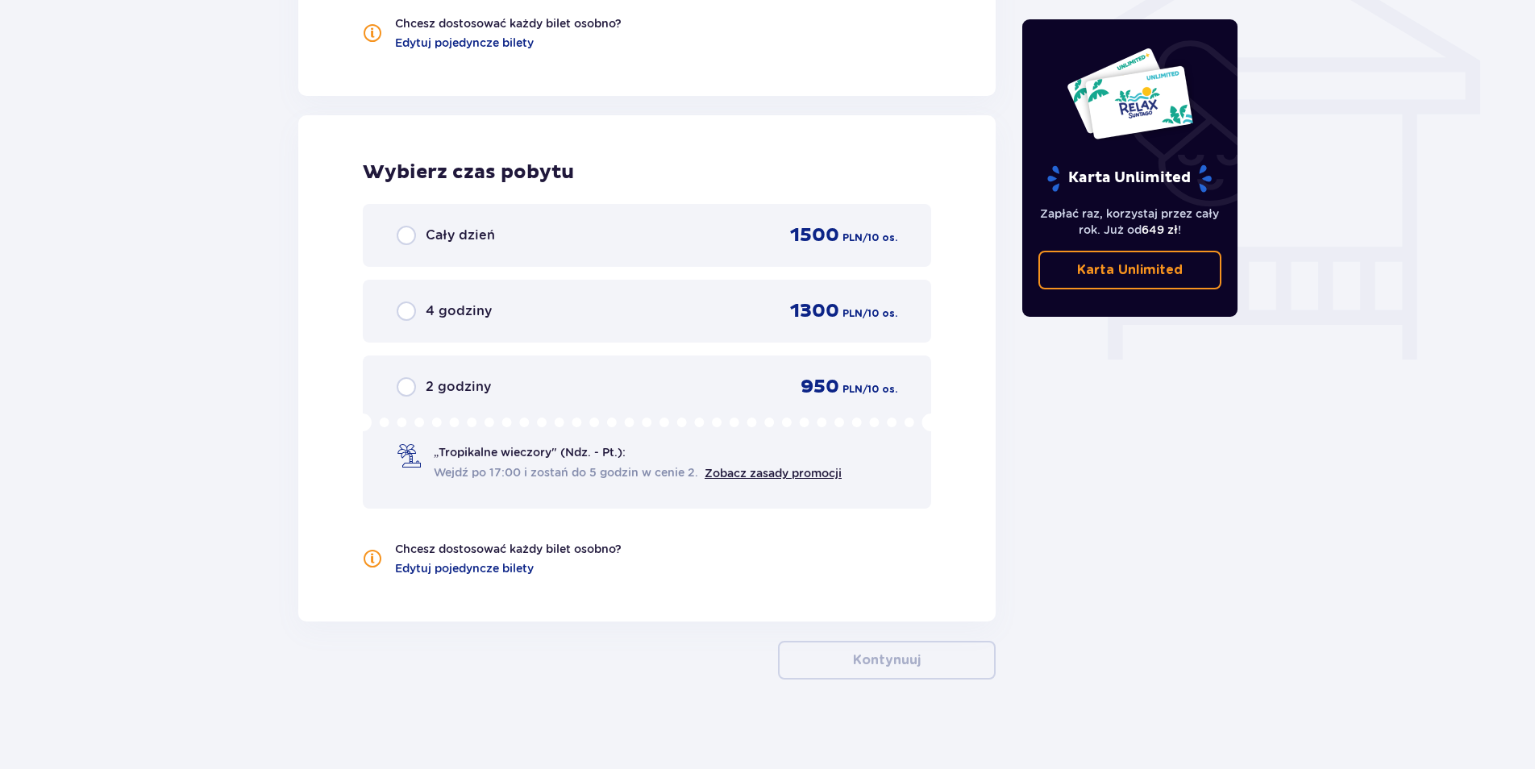
scroll to position [1387, 0]
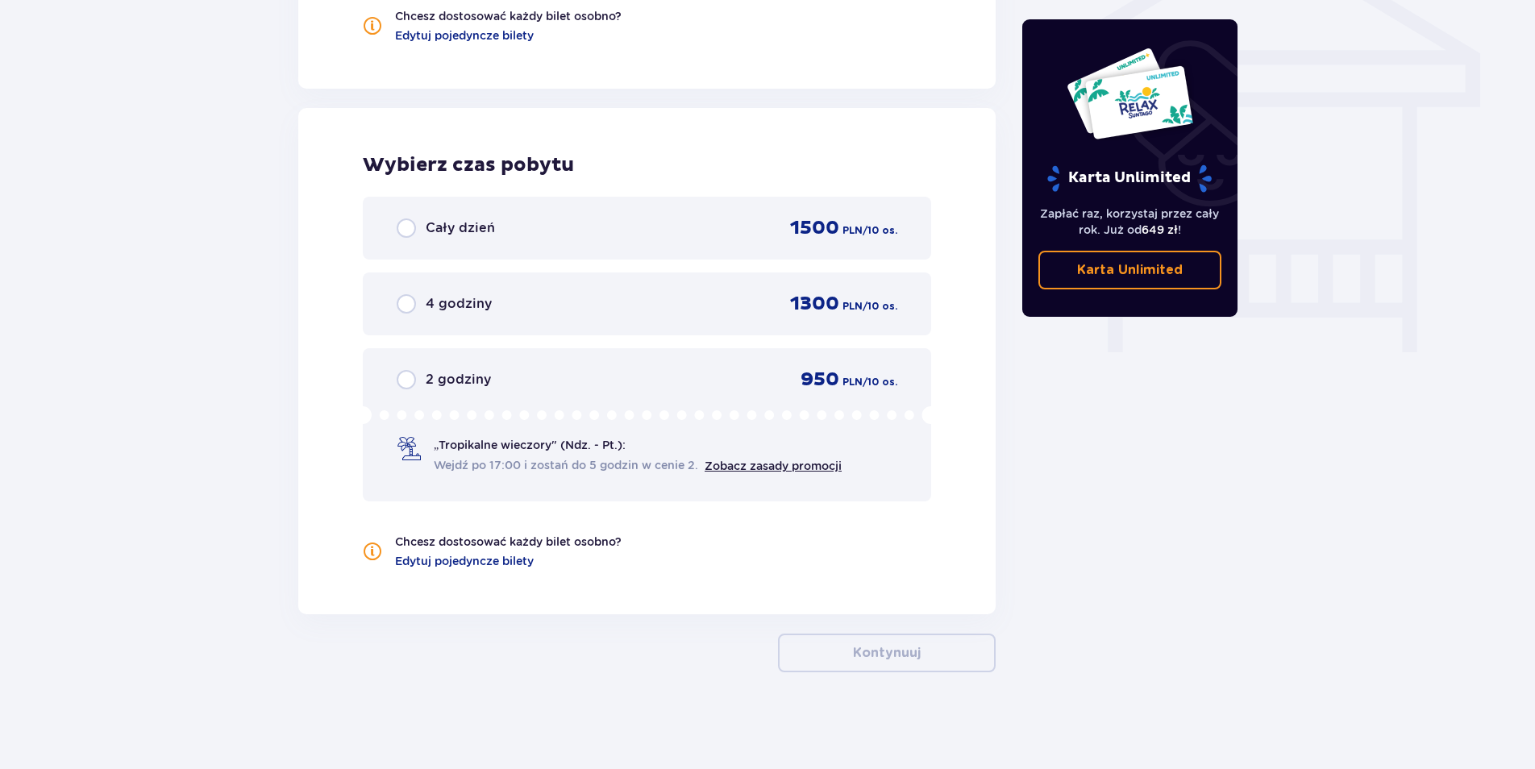
click at [468, 386] on span "2 godziny" at bounding box center [458, 380] width 65 height 18
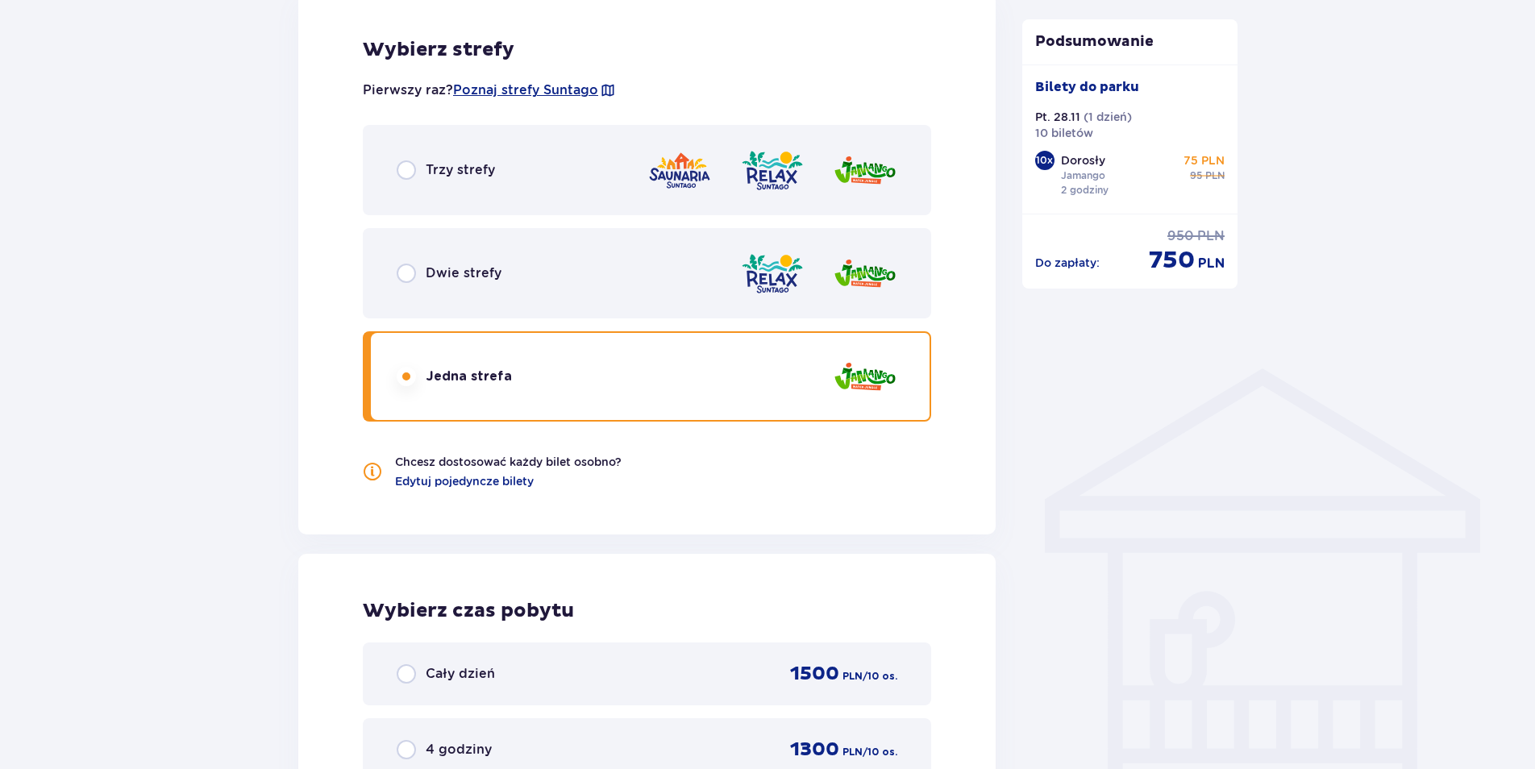
scroll to position [913, 0]
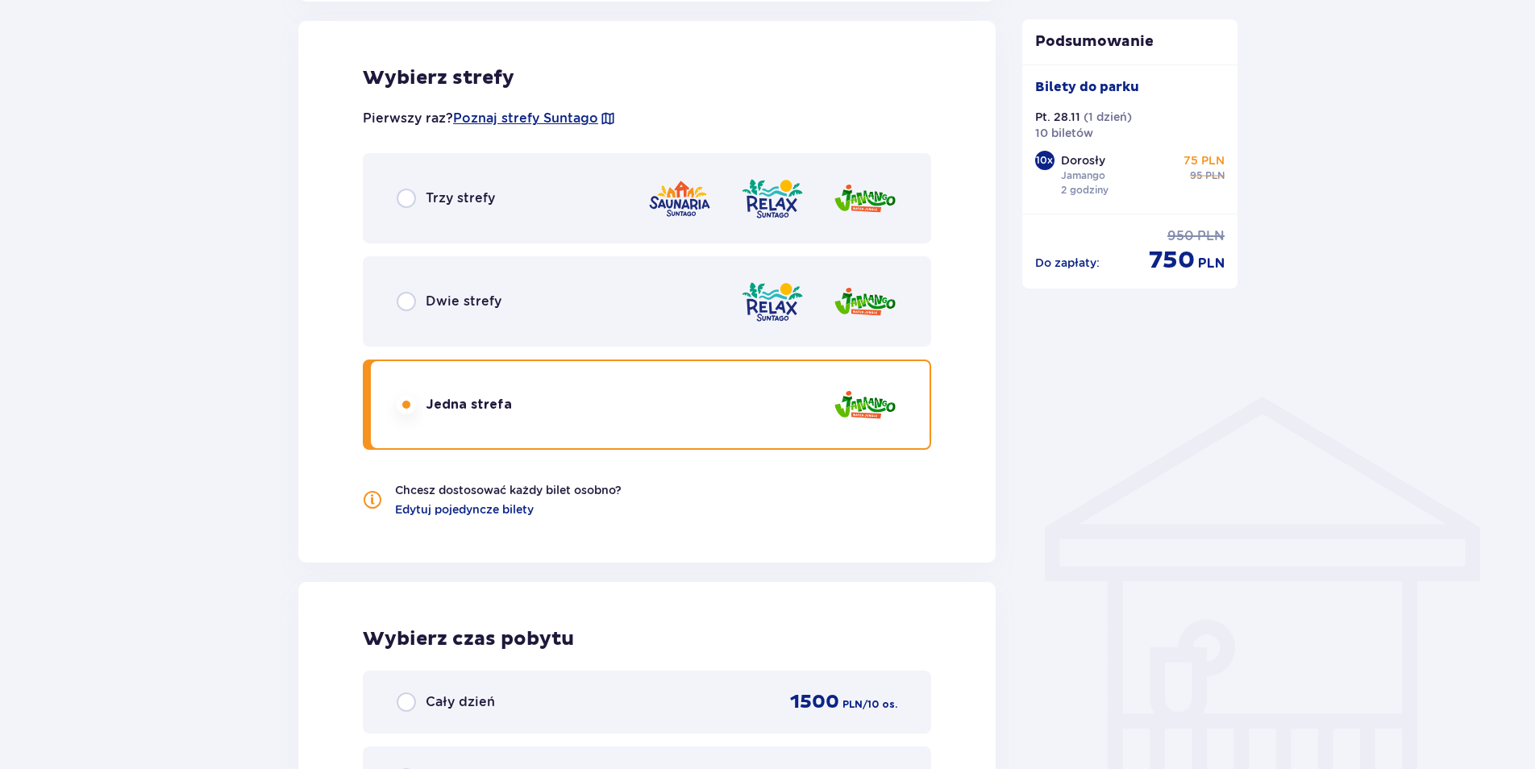
click at [496, 299] on span "Dwie strefy" at bounding box center [464, 302] width 76 height 18
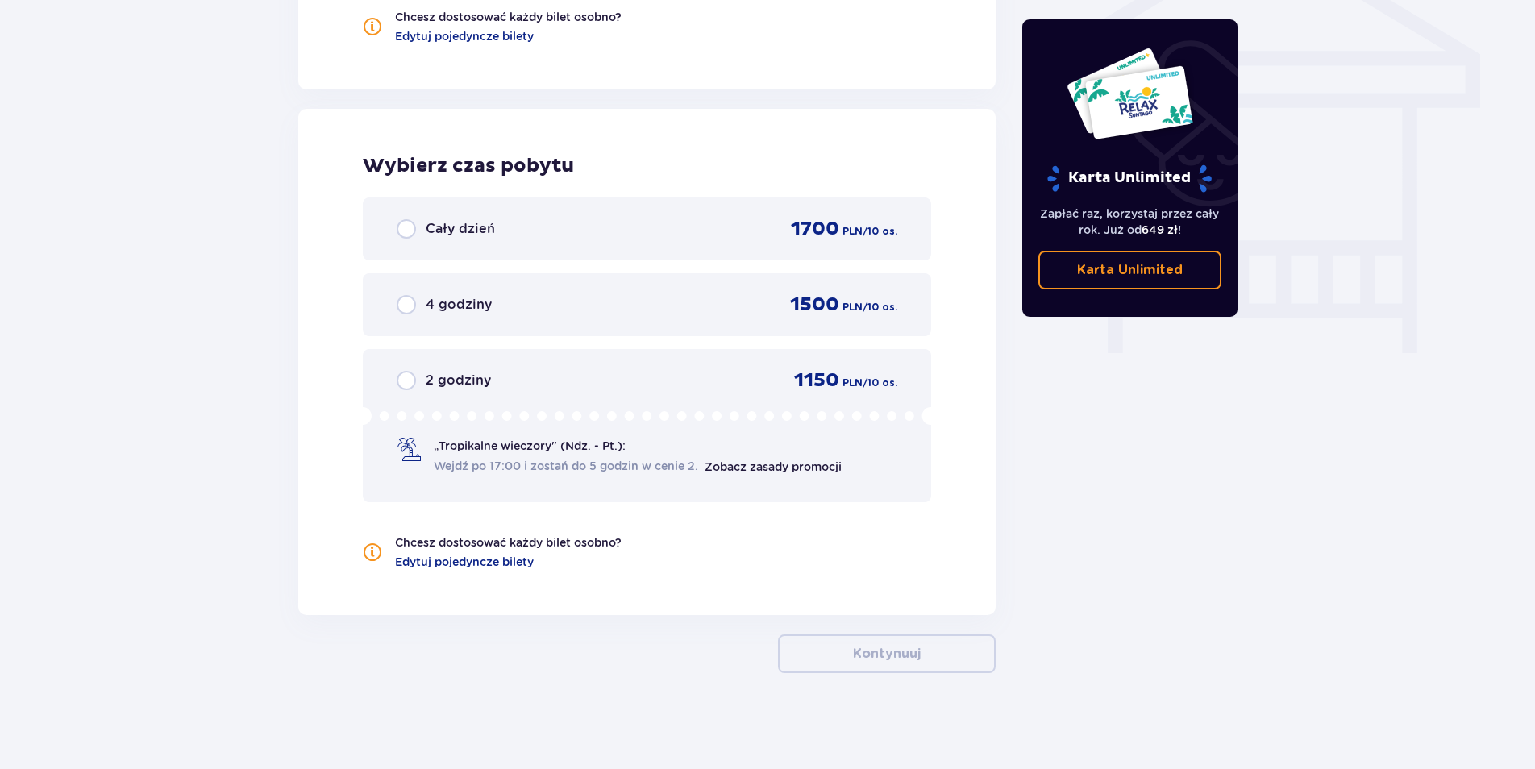
scroll to position [1387, 0]
click at [468, 374] on span "2 godziny" at bounding box center [458, 380] width 65 height 18
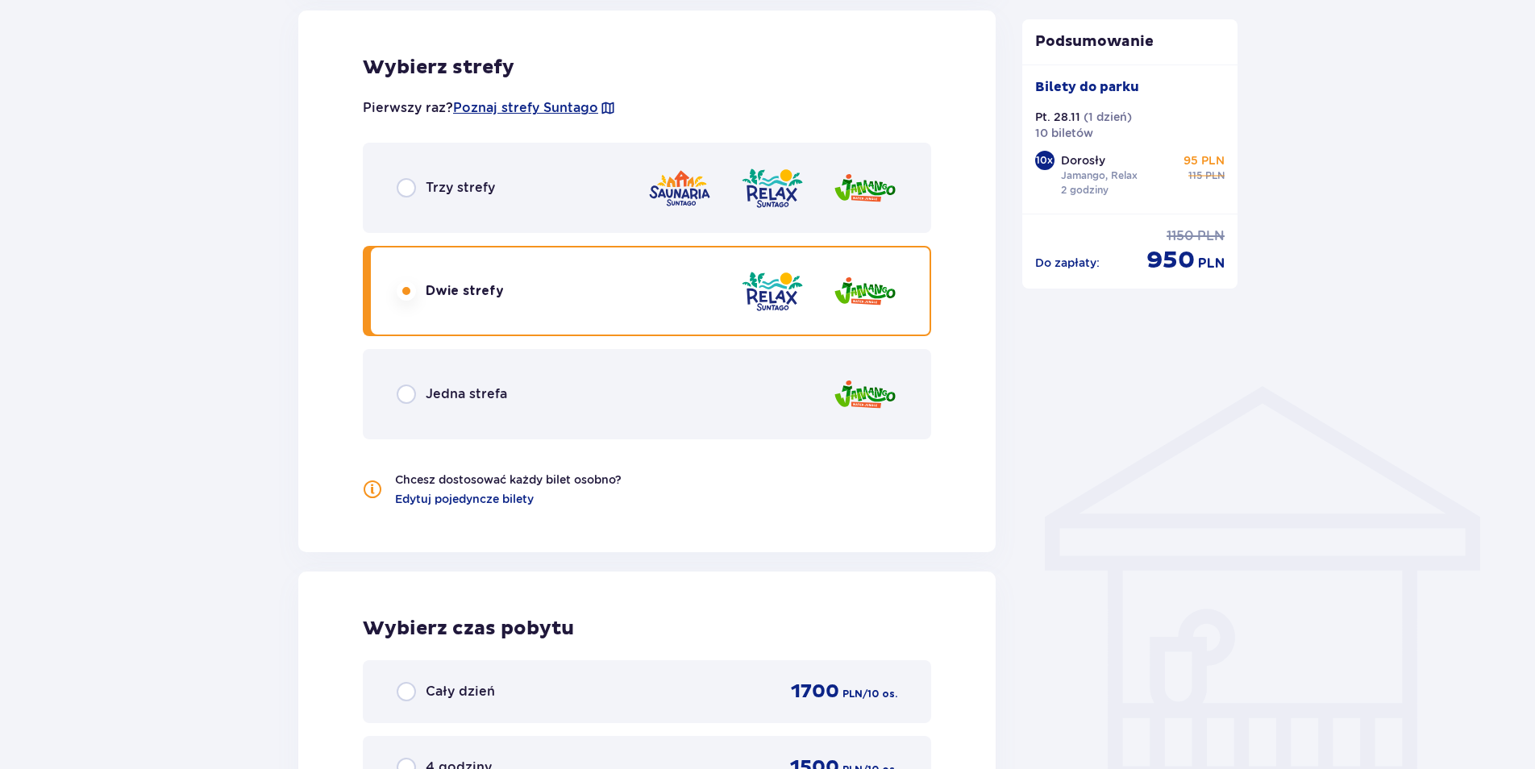
scroll to position [751, 0]
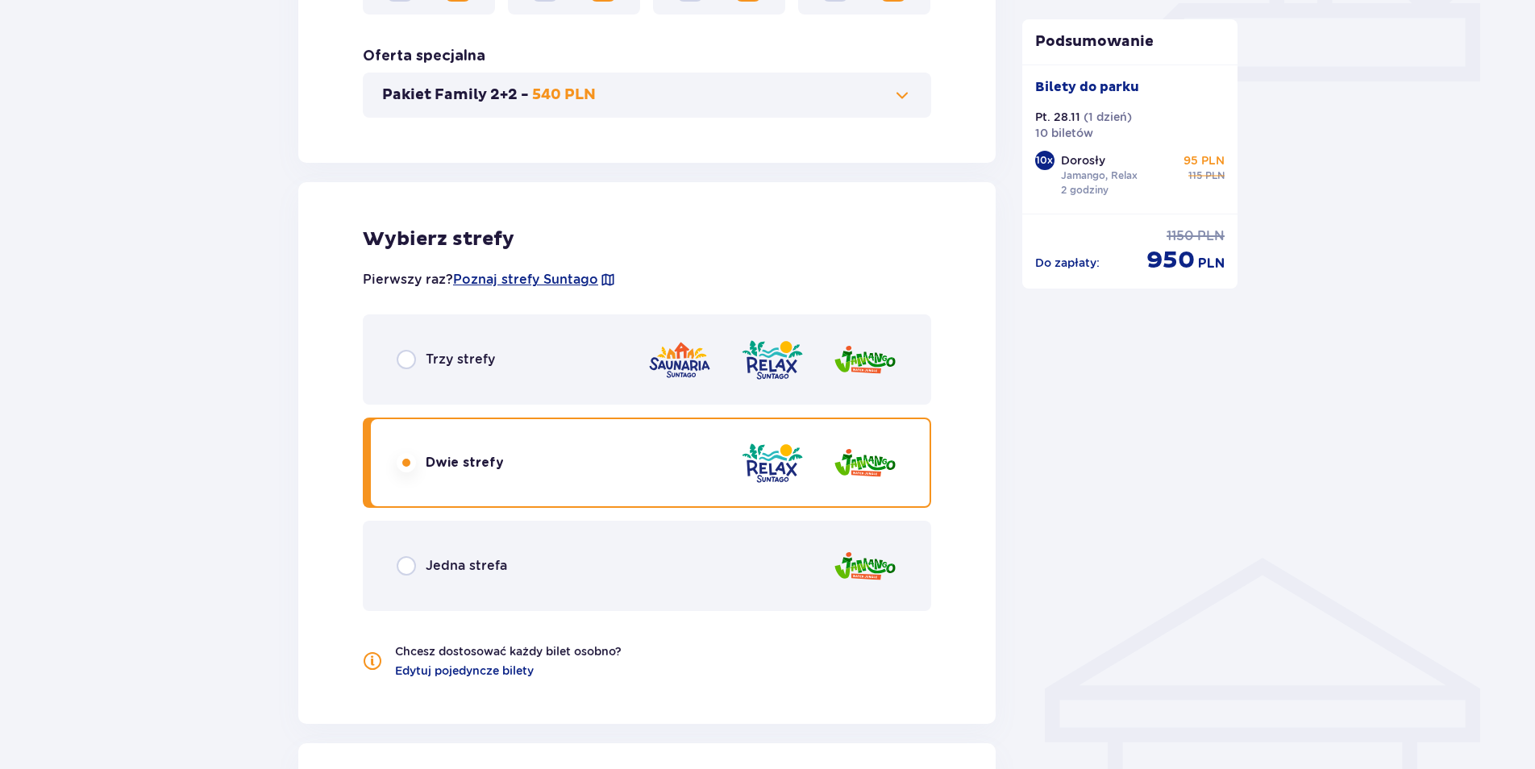
click at [620, 374] on div "Trzy strefy" at bounding box center [647, 359] width 568 height 90
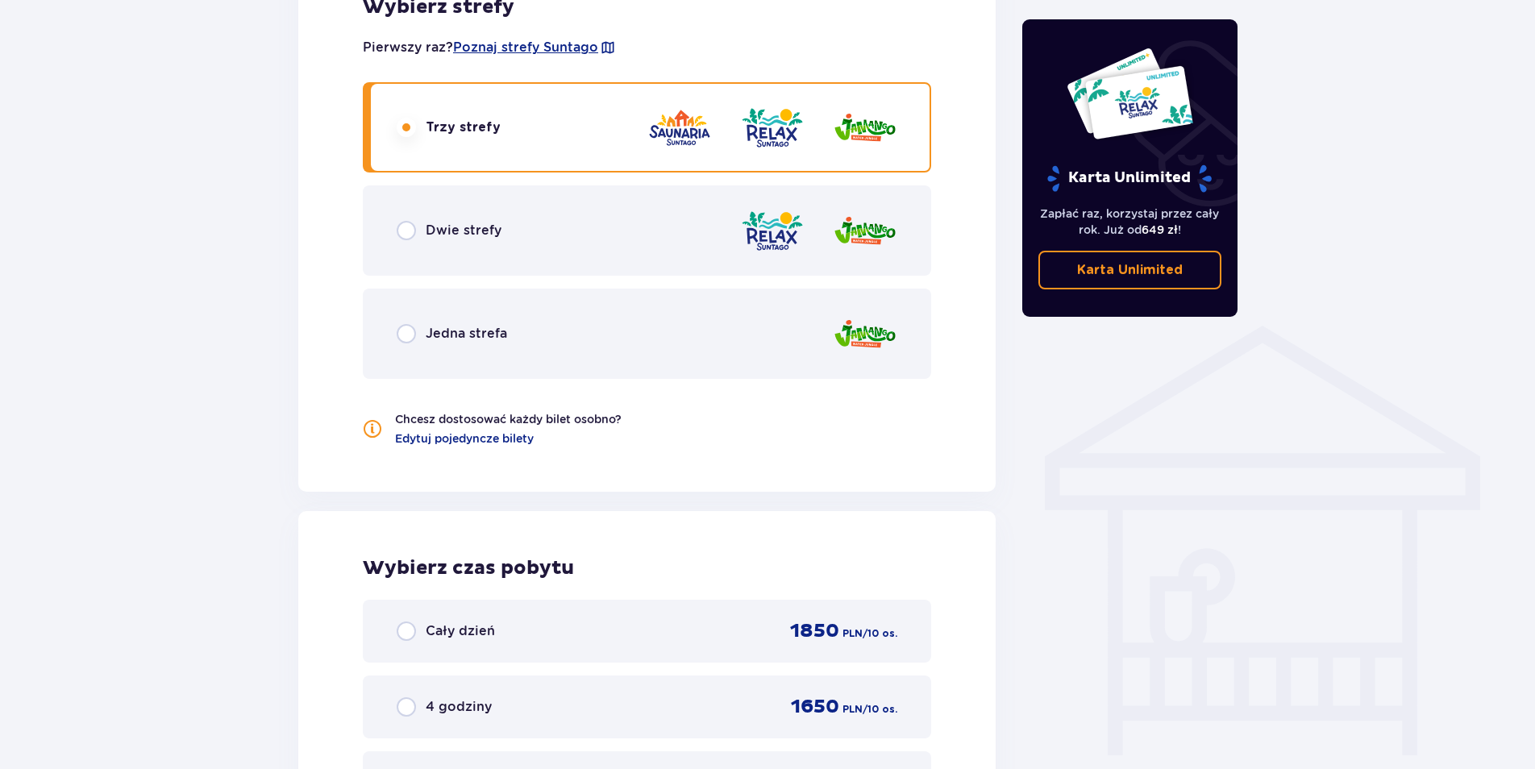
click at [491, 243] on div "Dwie strefy" at bounding box center [647, 230] width 568 height 90
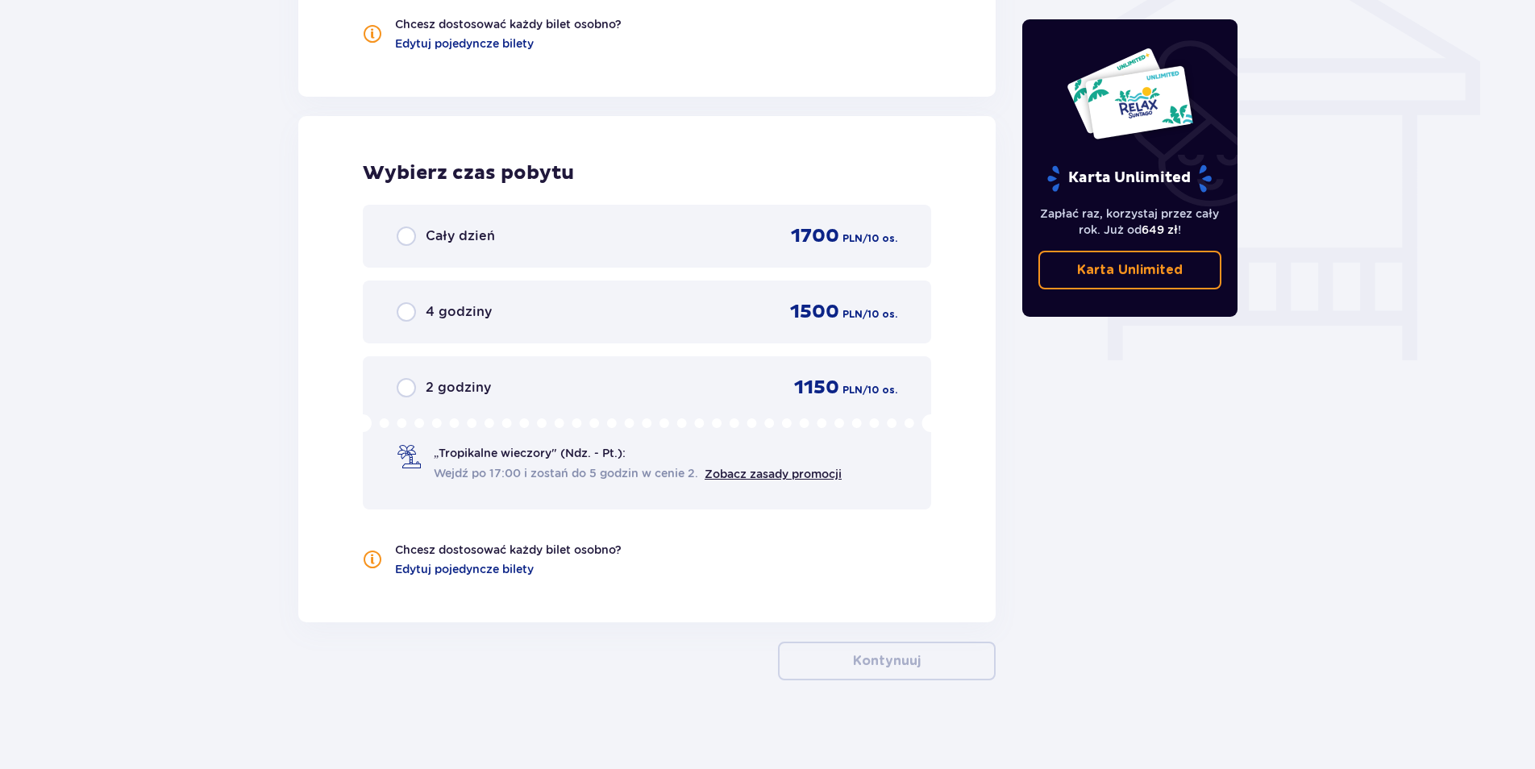
scroll to position [1387, 0]
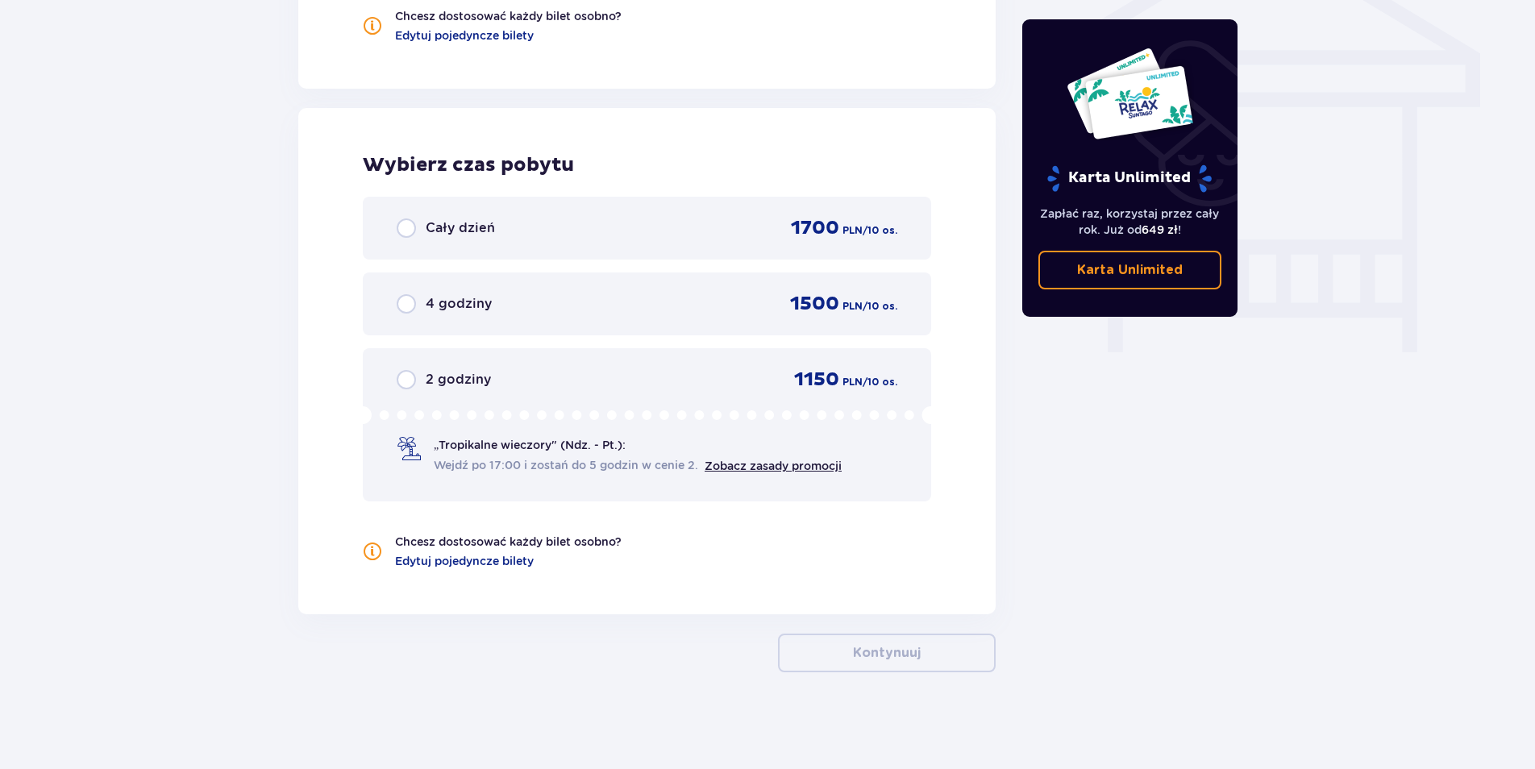
click at [704, 385] on div "2 godziny 1150 PLN / 10 os." at bounding box center [647, 380] width 501 height 24
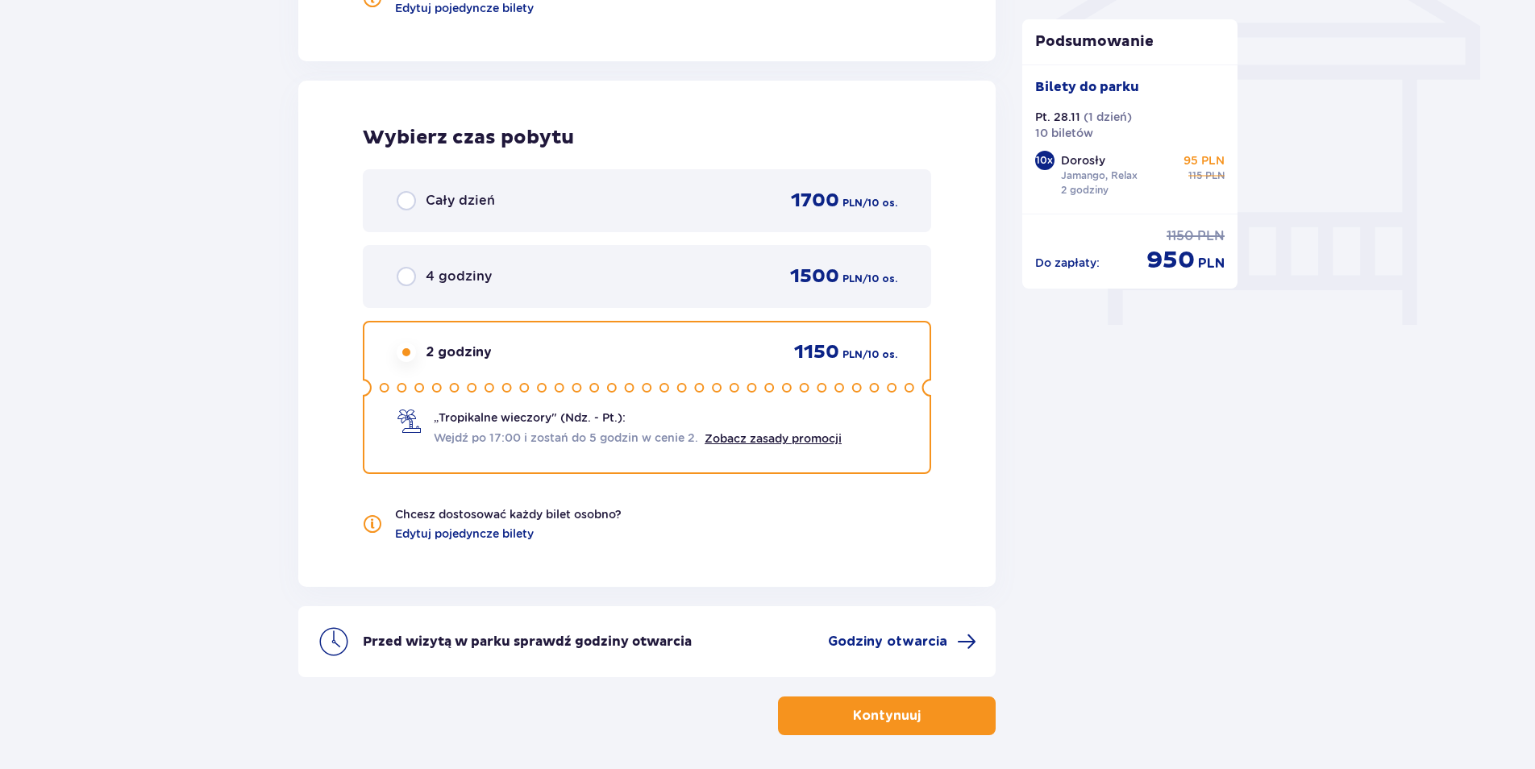
scroll to position [1477, 0]
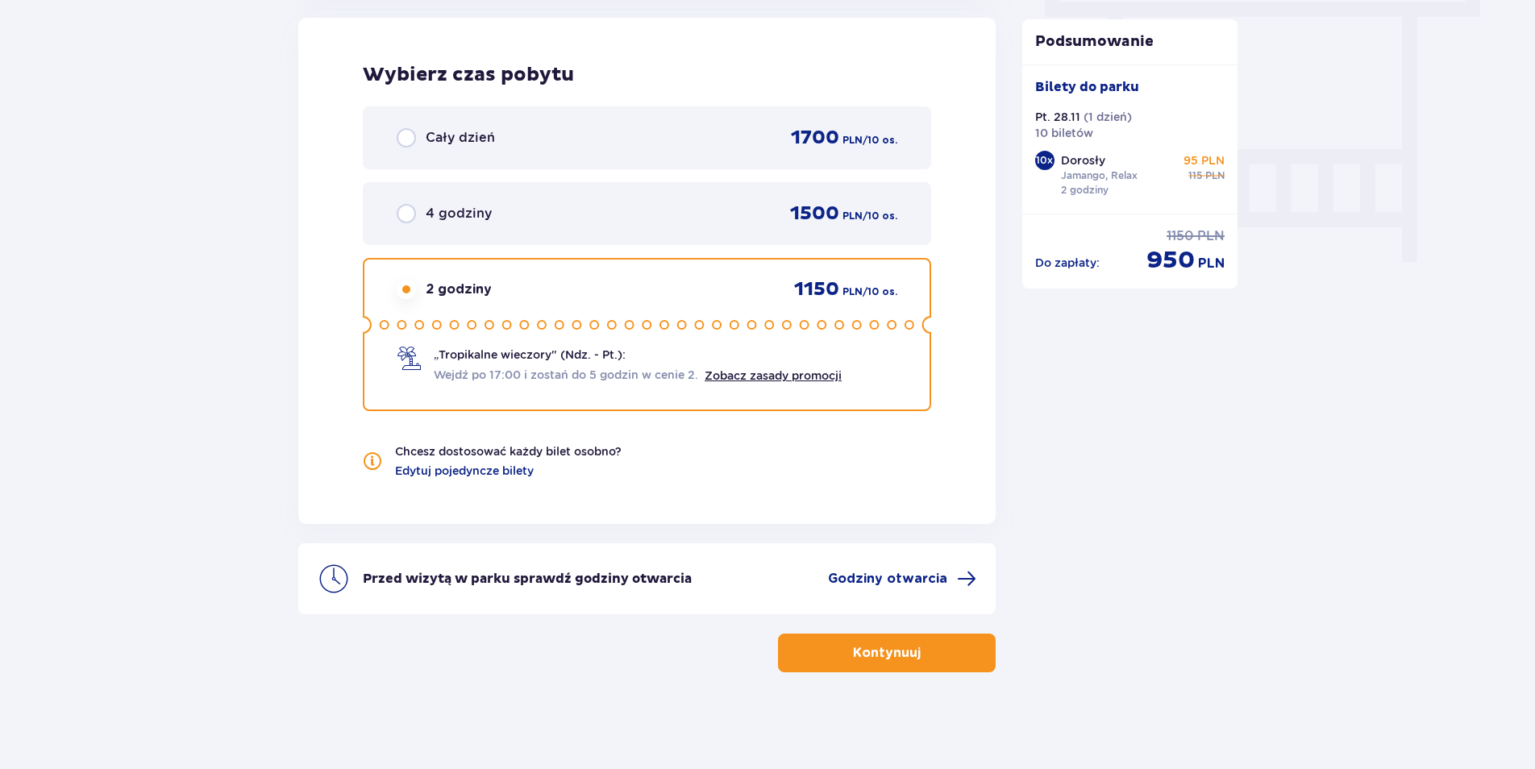
click at [930, 579] on span "Godziny otwarcia" at bounding box center [887, 579] width 119 height 18
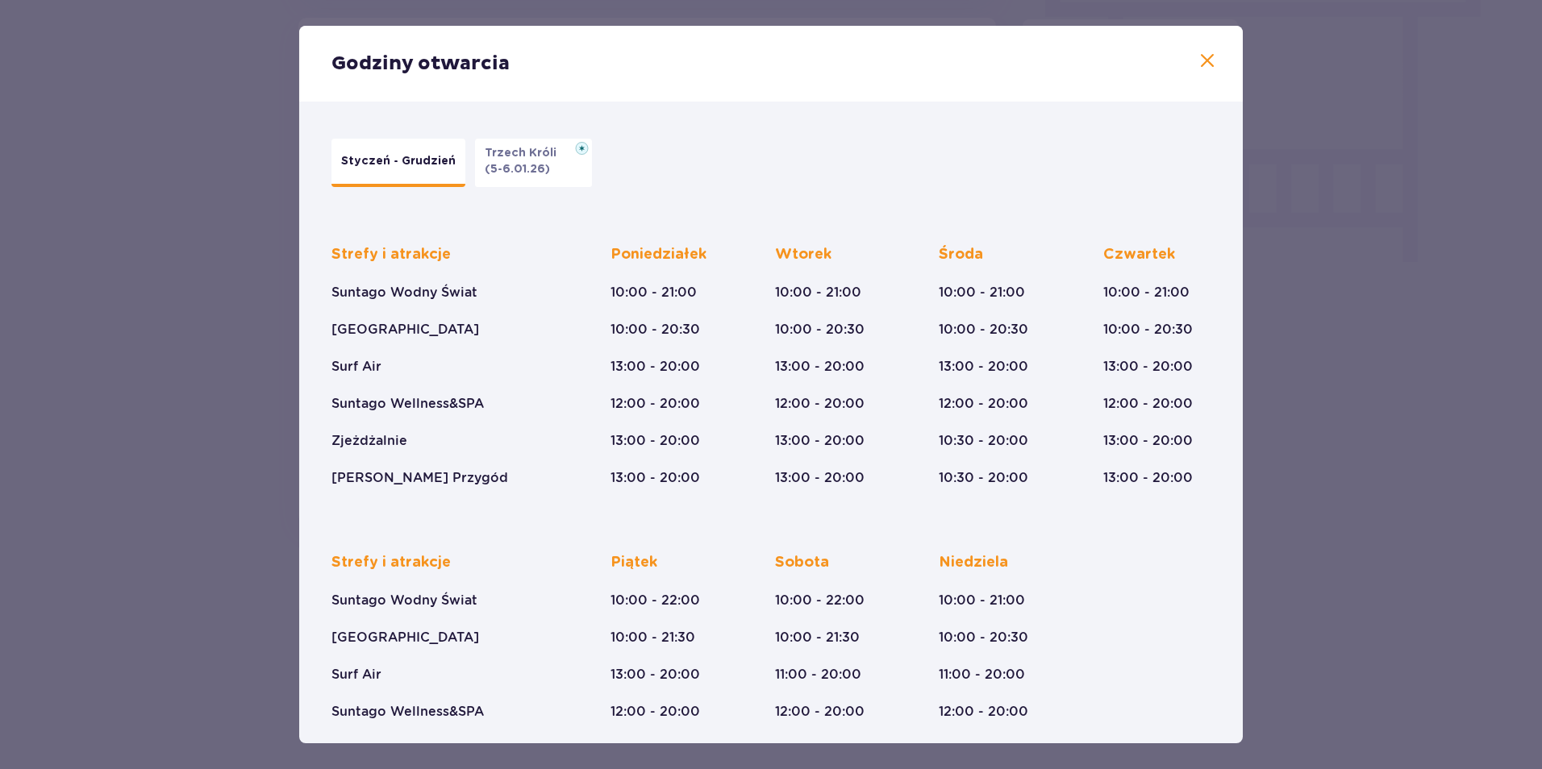
click at [1203, 57] on span at bounding box center [1206, 61] width 19 height 19
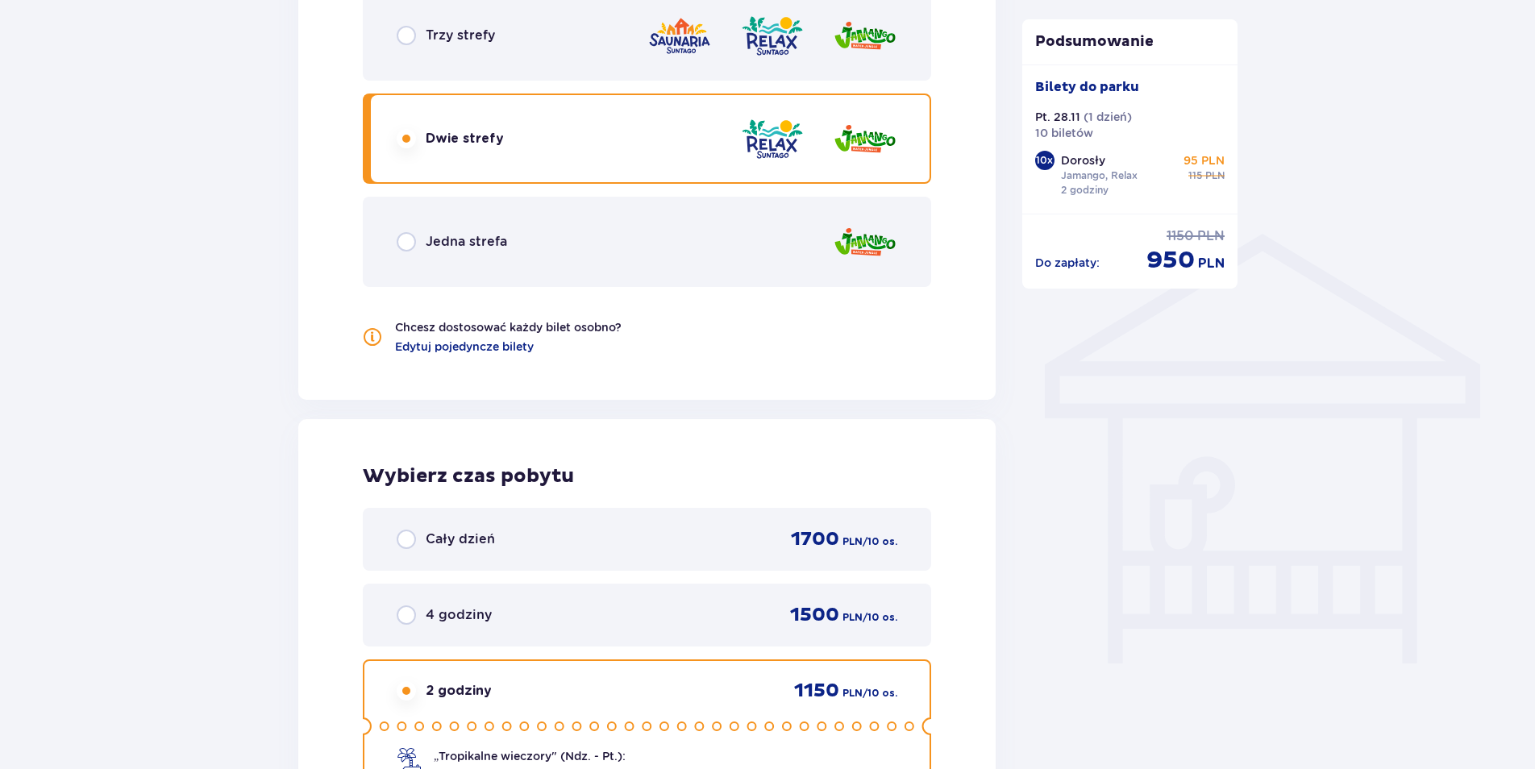
scroll to position [1074, 0]
click at [1231, 493] on div "Podsumowanie Dodano bilety do zamówienia Bilety do parku Pt. 28.11 ( 1 dzień ) …" at bounding box center [1130, 86] width 242 height 1979
click at [696, 360] on div "Wybierz strefy Pierwszy raz? Poznaj strefy Suntago Trzy strefy Dwie strefy Jedn…" at bounding box center [646, 131] width 697 height 542
click at [1188, 426] on div "Podsumowanie Dodano bilety do zamówienia Bilety do parku Pt. 28.11 ( 1 dzień ) …" at bounding box center [1130, 86] width 242 height 1979
click at [1227, 594] on div "Podsumowanie Dodano bilety do zamówienia Bilety do parku Pt. 28.11 ( 1 dzień ) …" at bounding box center [1130, 86] width 242 height 1979
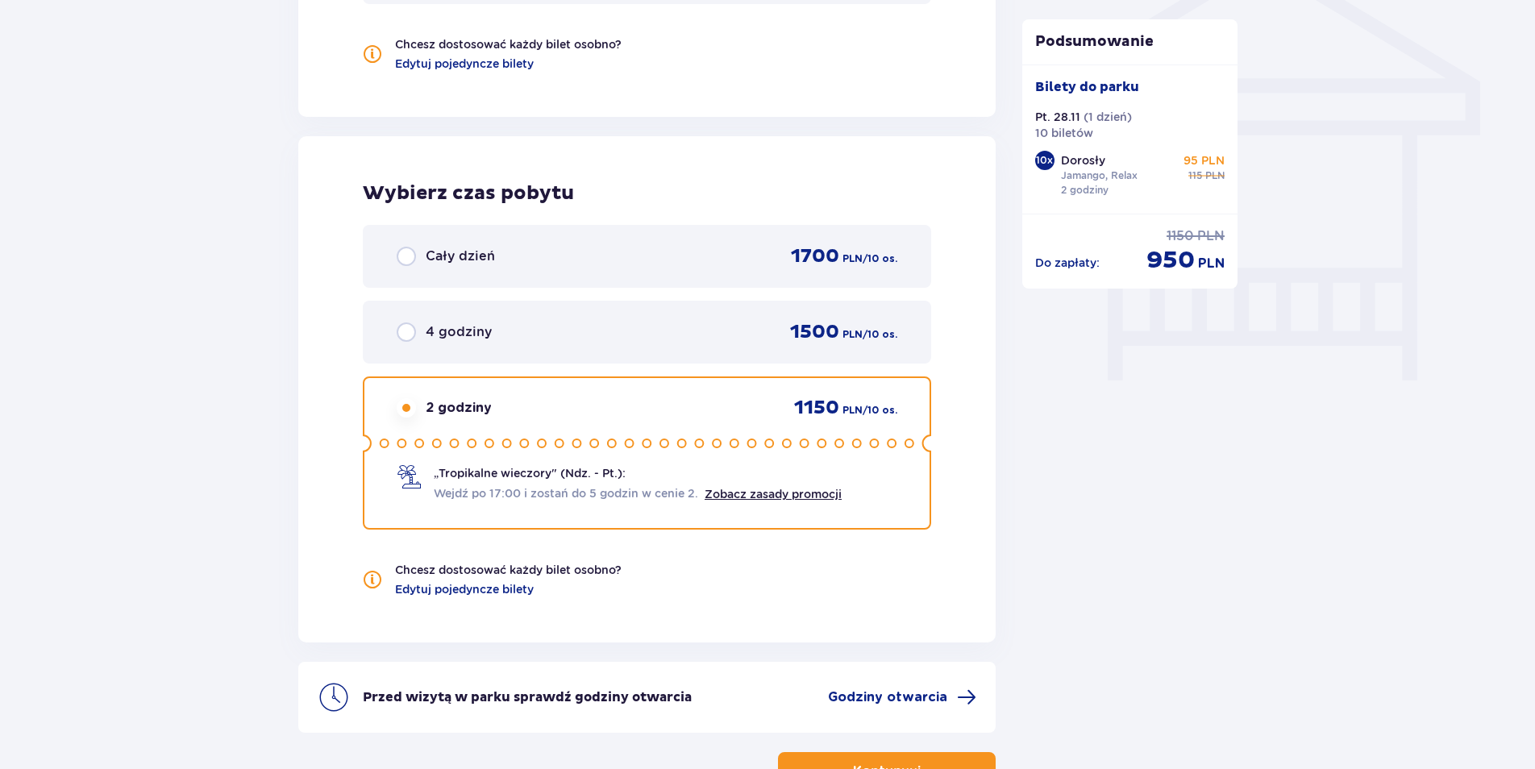
scroll to position [1396, 0]
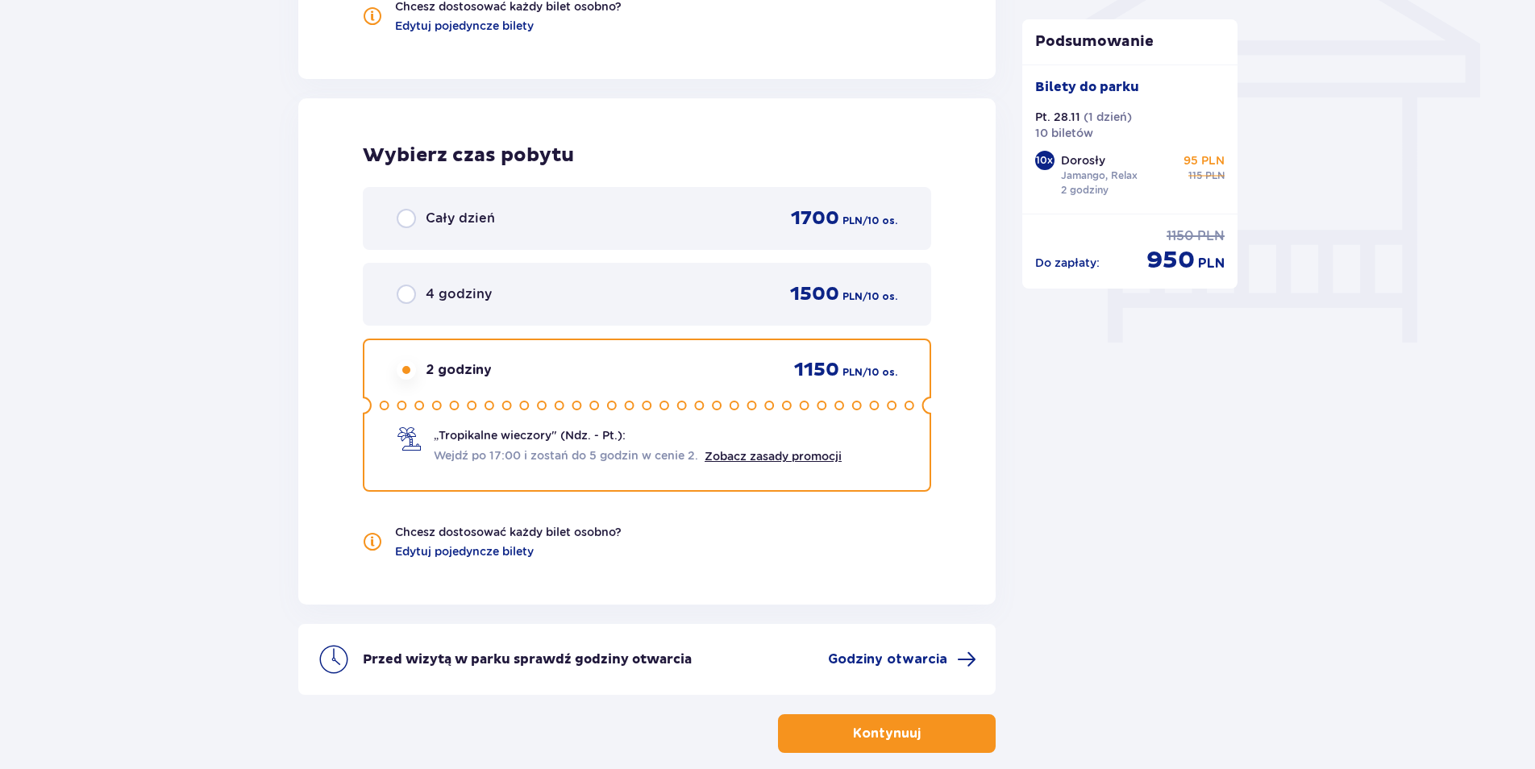
click at [876, 556] on div "Chcesz dostosować każdy bilet osobno? Edytuj pojedyncze bilety" at bounding box center [647, 541] width 568 height 35
